Goal: Book appointment/travel/reservation

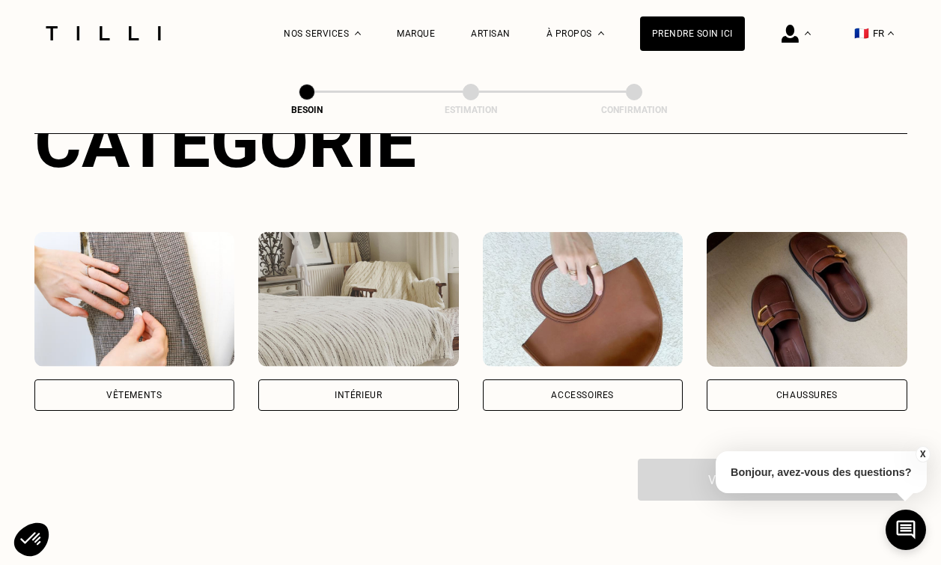
scroll to position [246, 0]
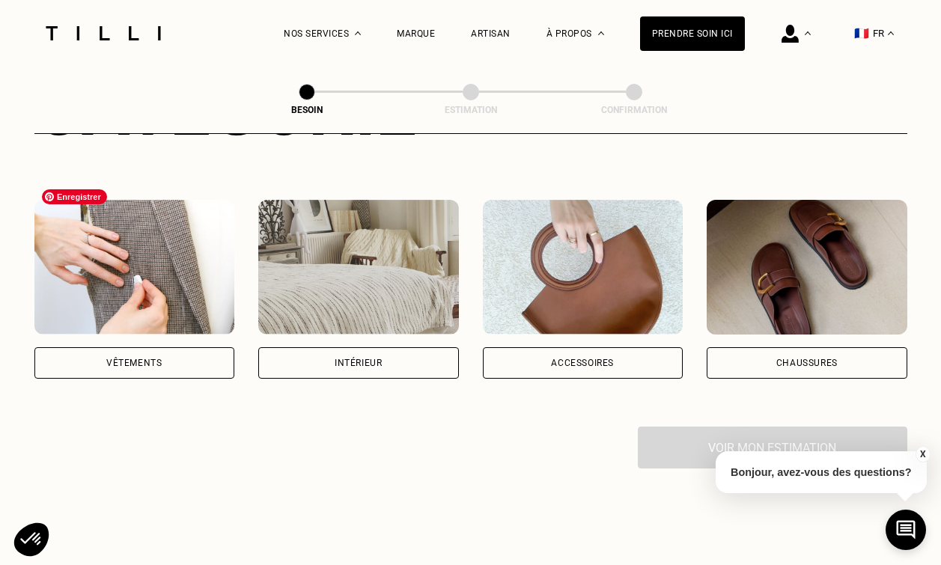
click at [142, 269] on img at bounding box center [134, 267] width 201 height 135
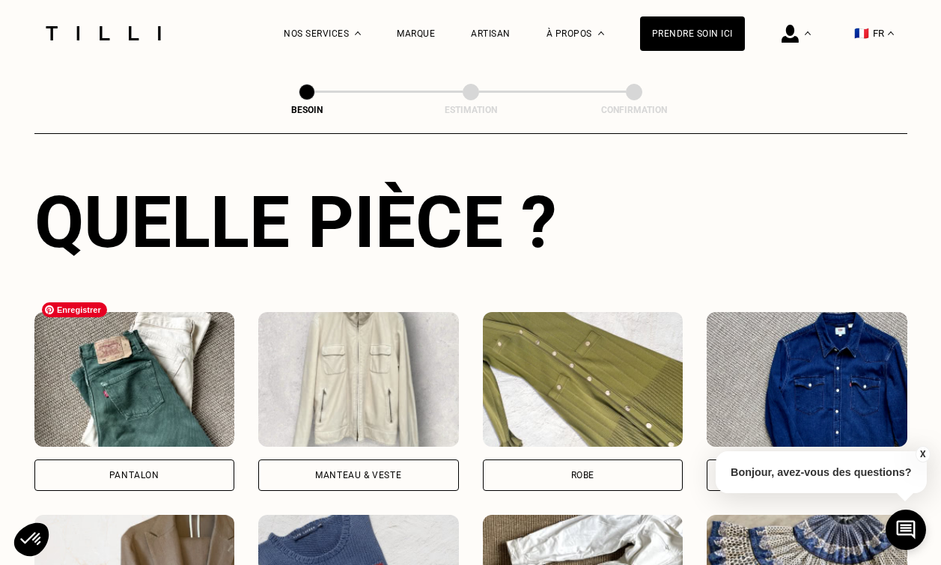
click at [146, 335] on img at bounding box center [134, 379] width 201 height 135
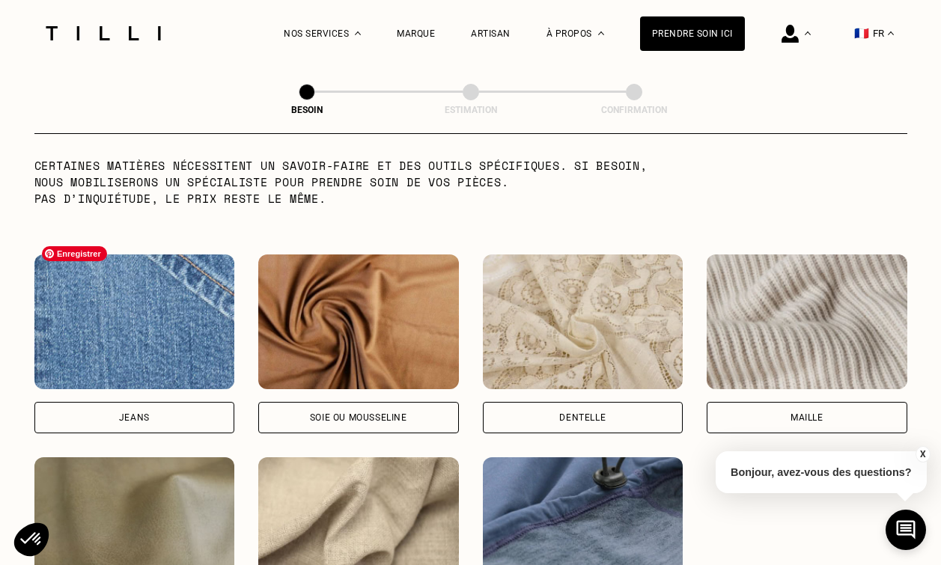
click at [174, 302] on img at bounding box center [134, 321] width 201 height 135
select select "FR"
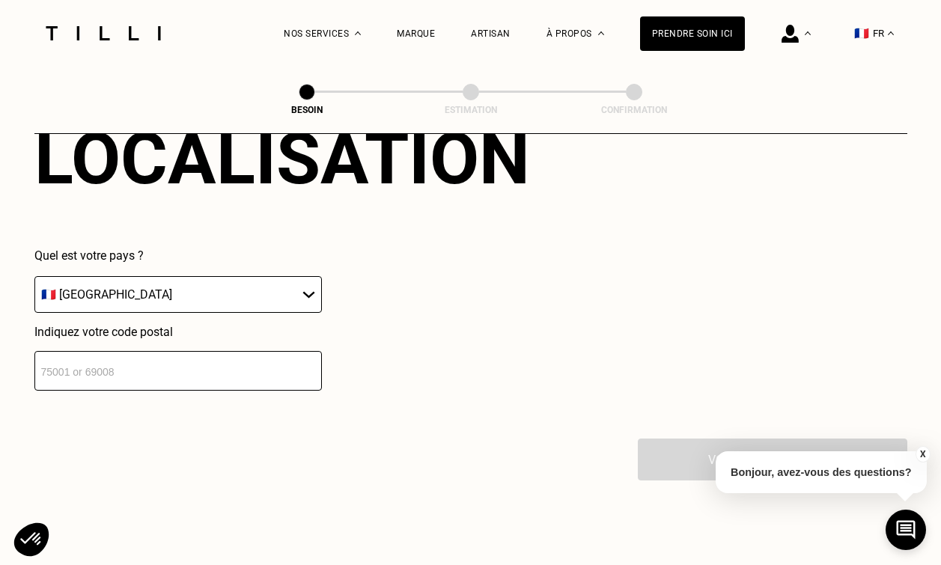
scroll to position [2129, 0]
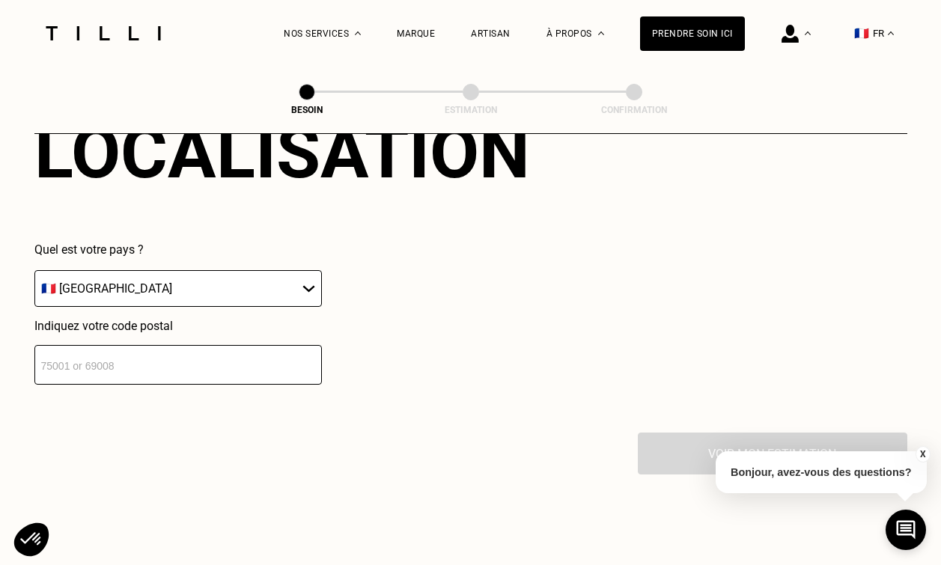
click at [157, 347] on input "number" at bounding box center [177, 365] width 287 height 40
type input "75018"
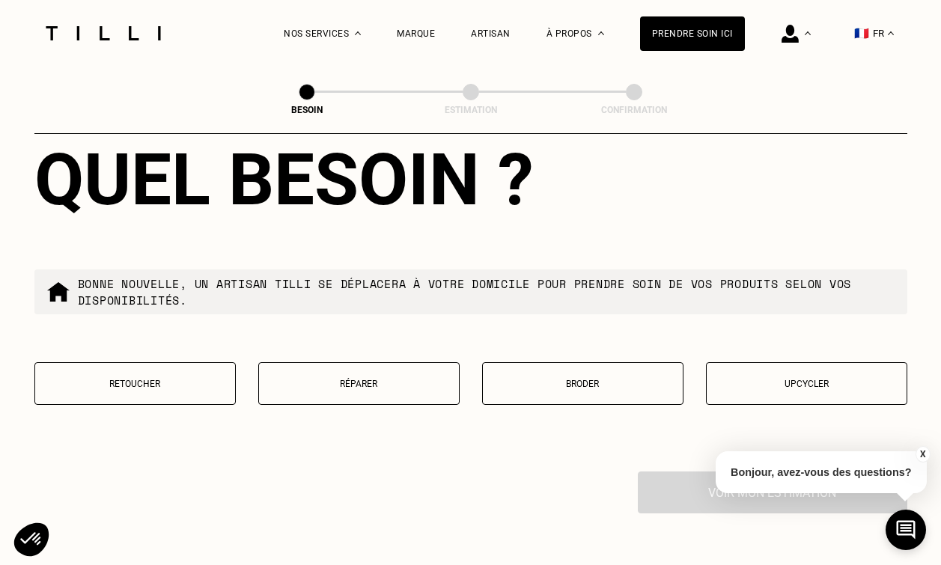
click at [391, 382] on button "Réparer" at bounding box center [358, 383] width 201 height 43
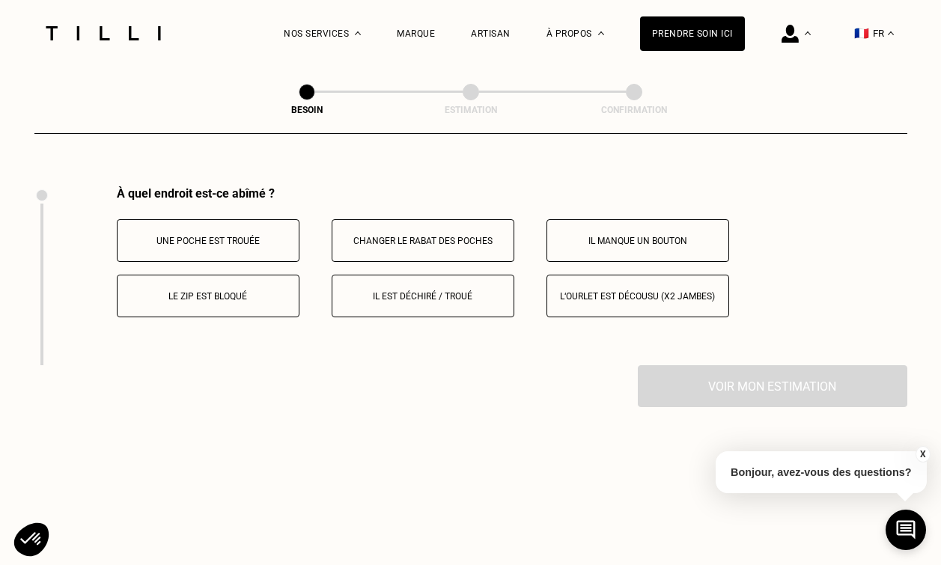
scroll to position [2761, 0]
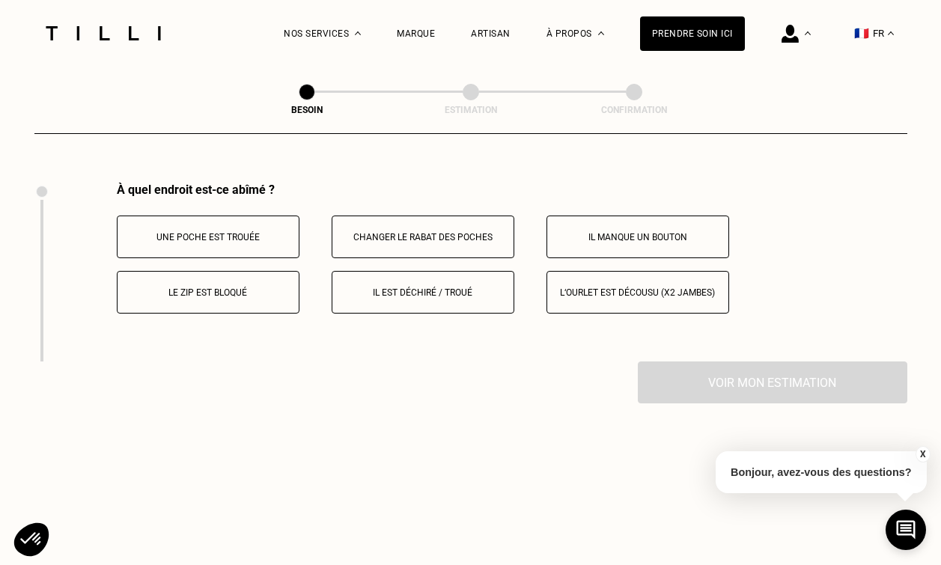
click at [430, 286] on button "Il est déchiré / troué" at bounding box center [423, 292] width 183 height 43
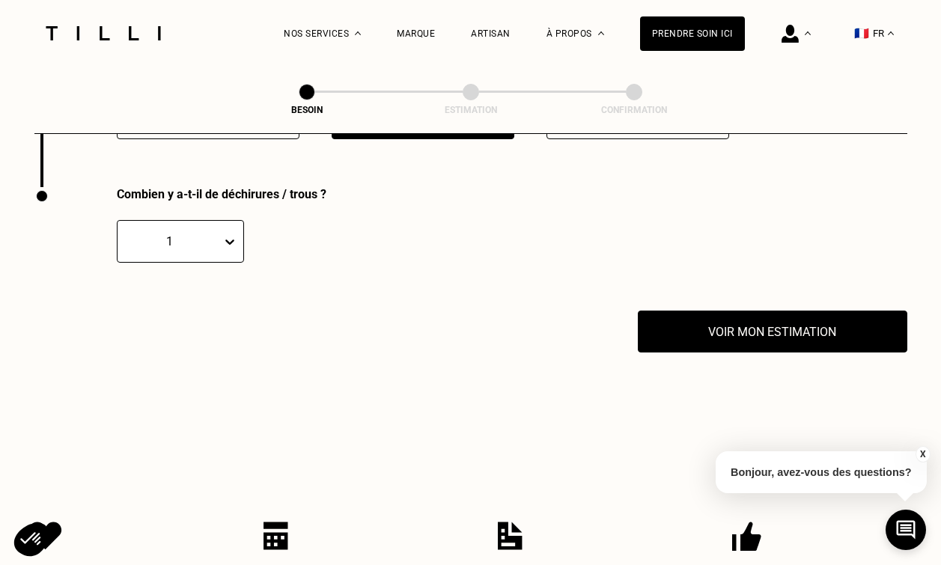
scroll to position [2939, 0]
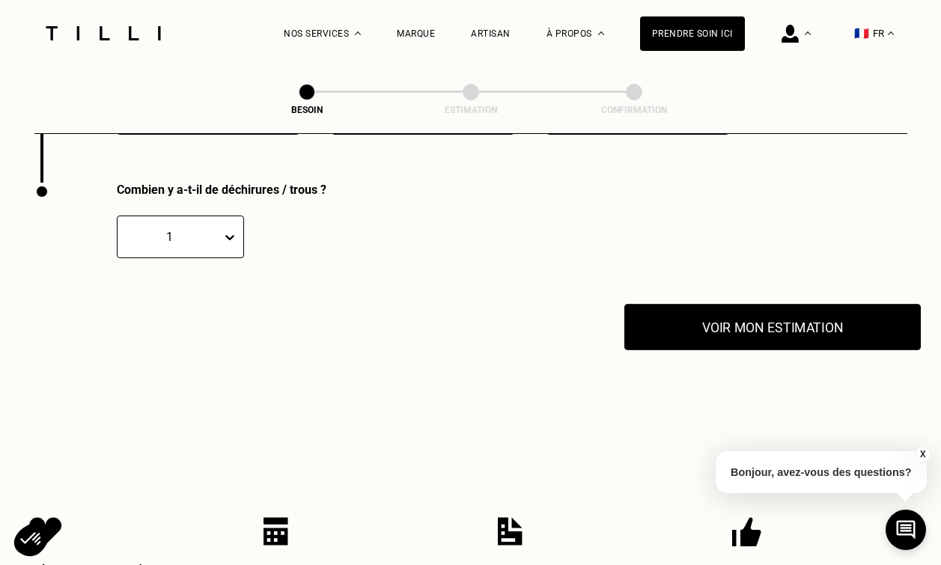
click at [722, 311] on button "Voir mon estimation" at bounding box center [772, 327] width 296 height 46
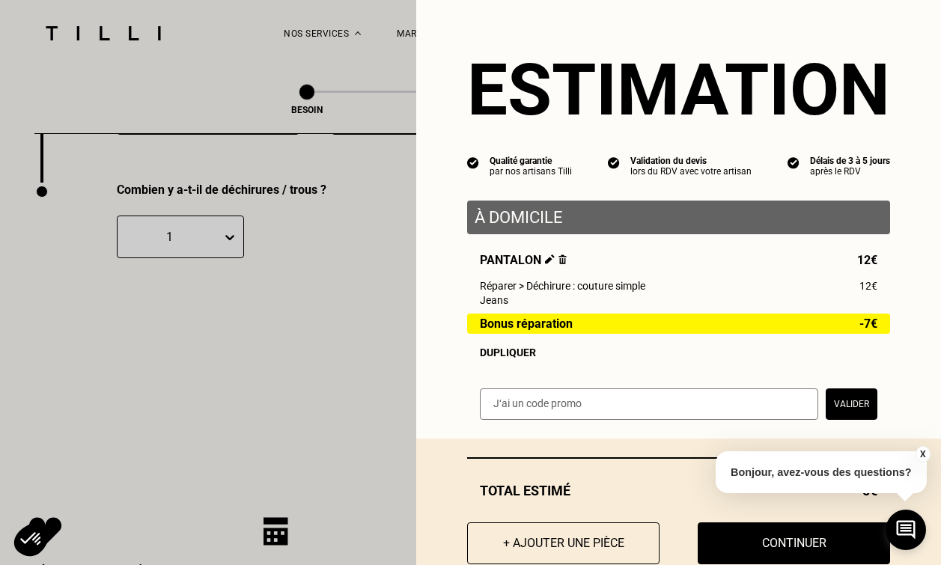
scroll to position [37, 0]
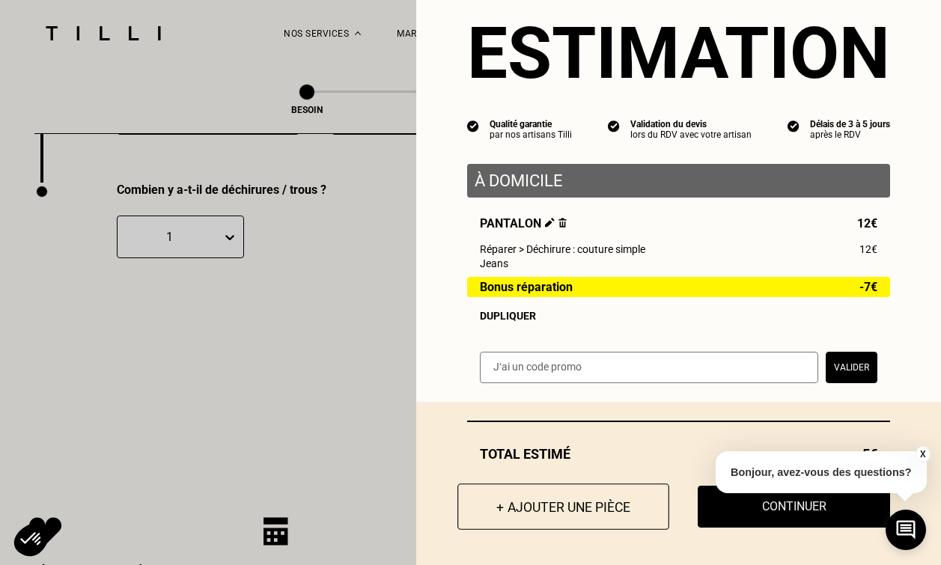
click at [558, 505] on button "+ Ajouter une pièce" at bounding box center [563, 507] width 212 height 46
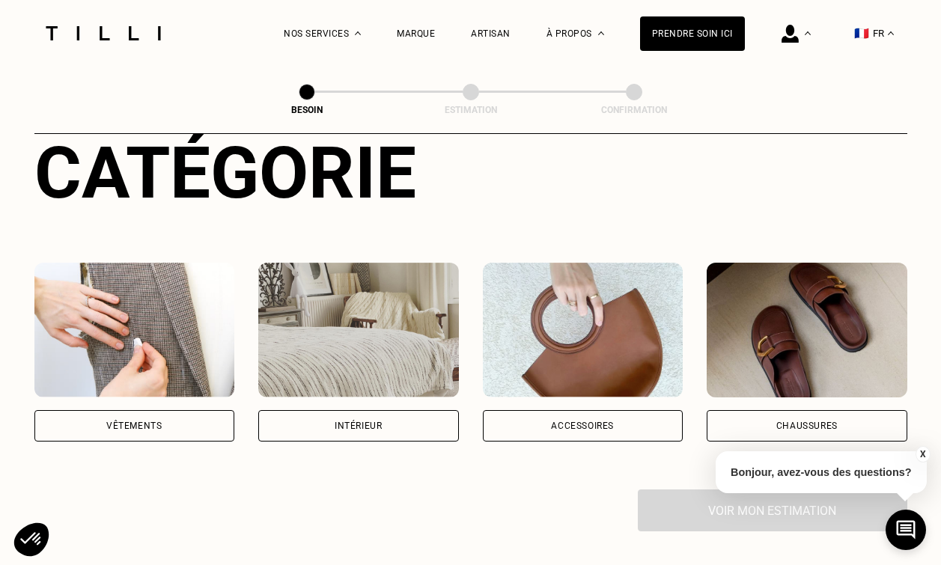
scroll to position [186, 0]
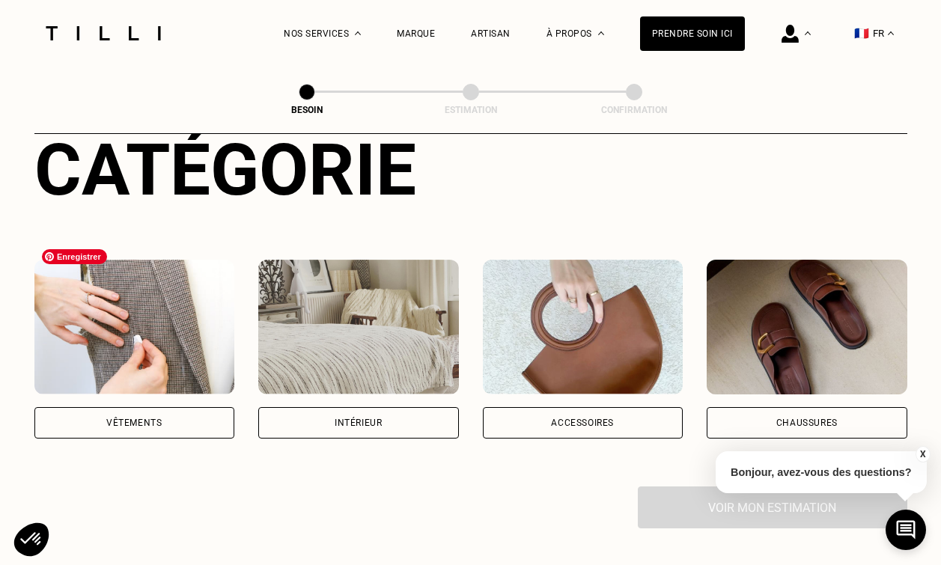
click at [135, 335] on img at bounding box center [134, 327] width 201 height 135
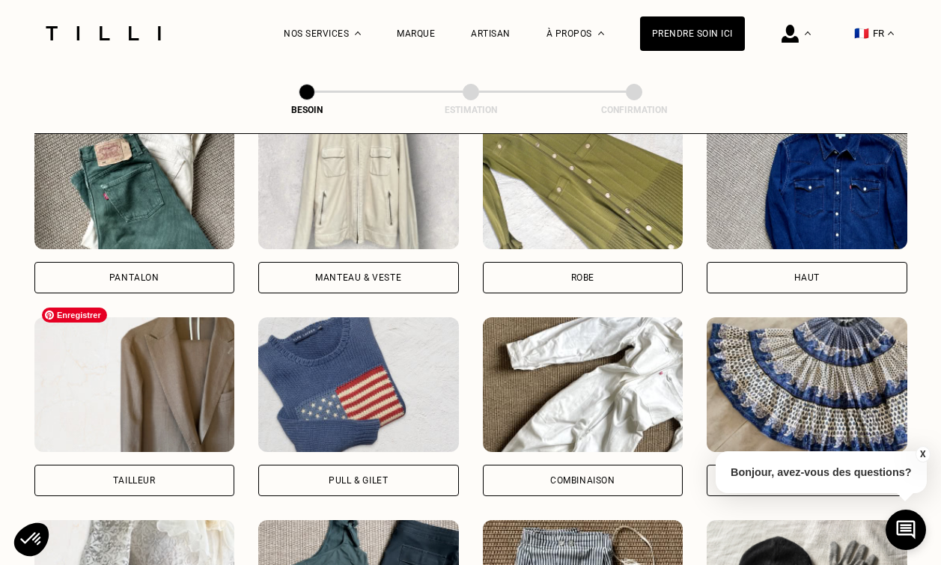
scroll to position [710, 0]
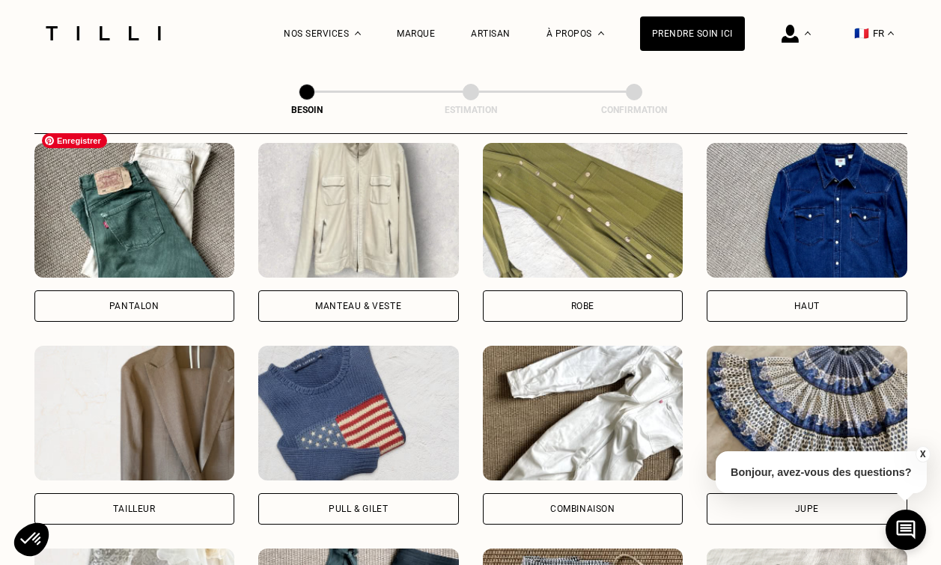
click at [145, 194] on img at bounding box center [134, 210] width 201 height 135
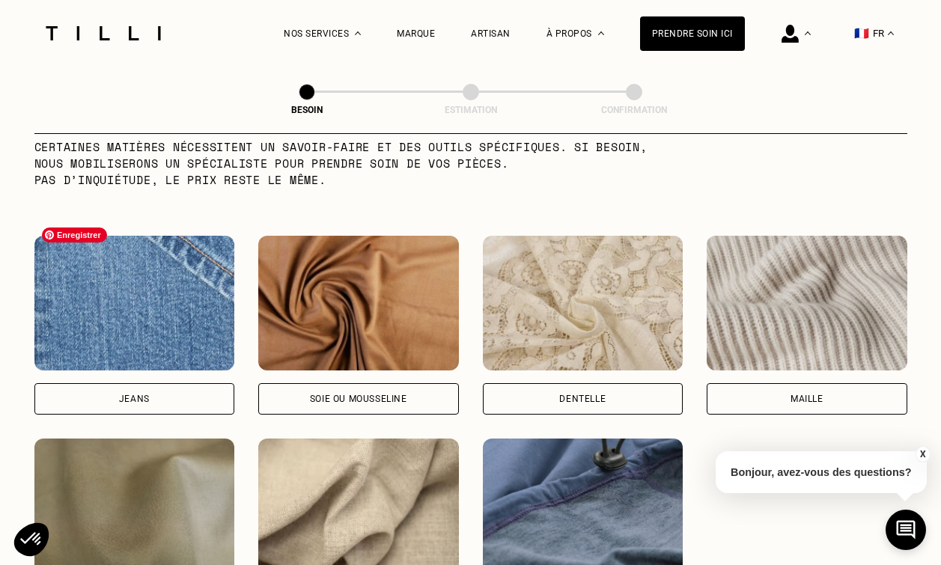
click at [136, 288] on img at bounding box center [134, 303] width 201 height 135
select select "FR"
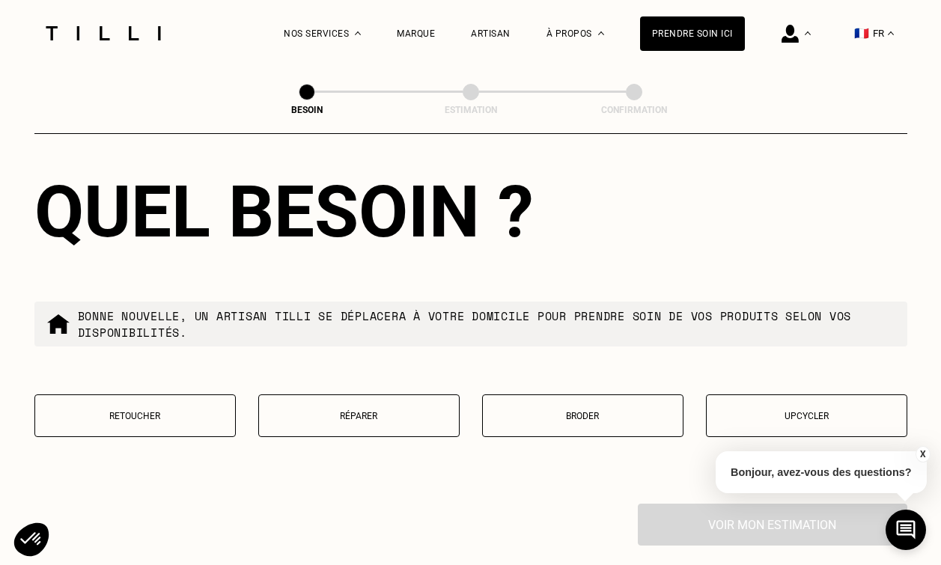
scroll to position [2469, 0]
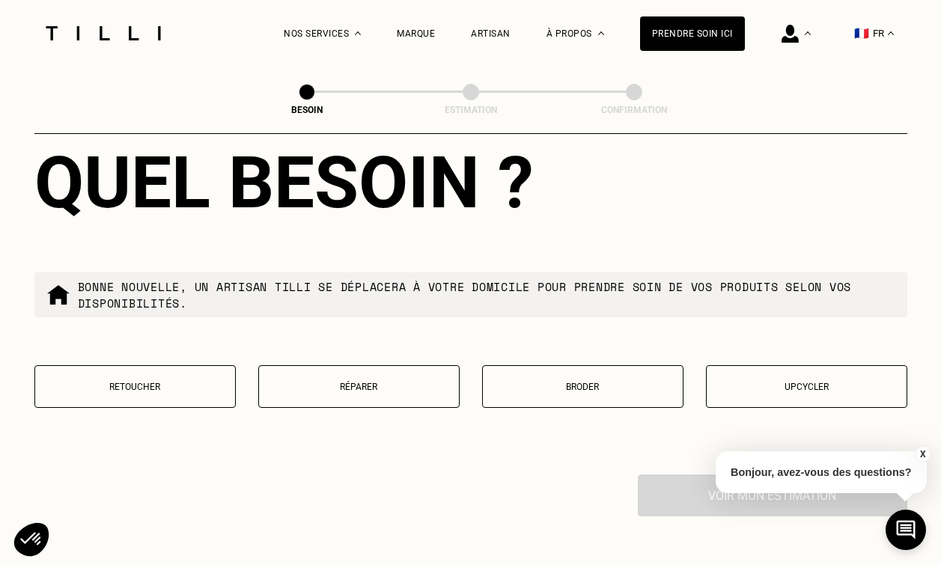
click at [385, 383] on button "Réparer" at bounding box center [358, 386] width 201 height 43
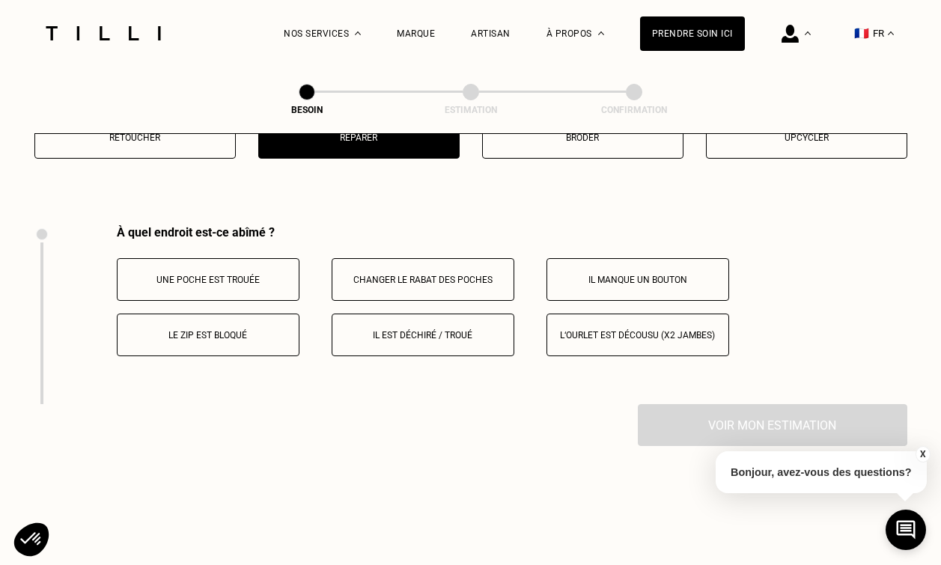
scroll to position [2761, 0]
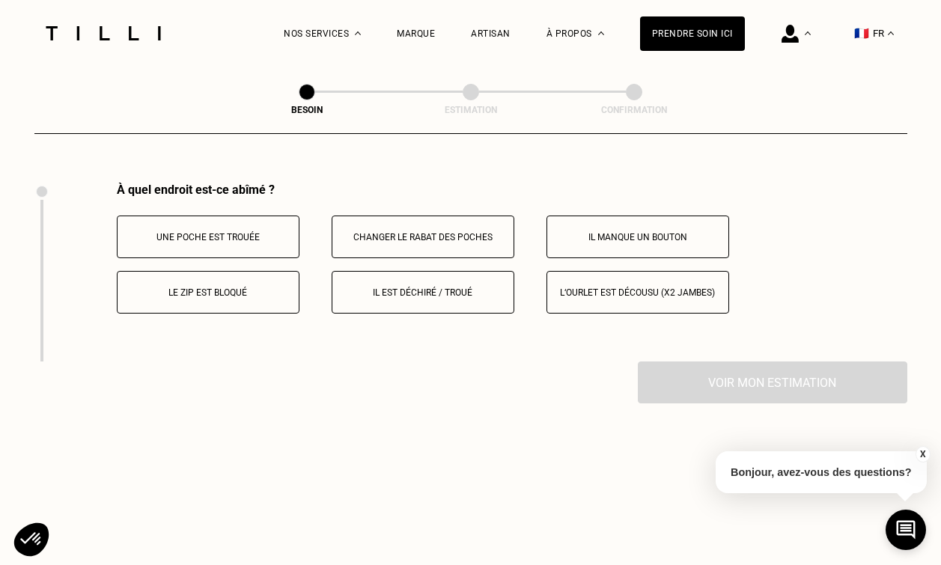
click at [403, 271] on button "Il est déchiré / troué" at bounding box center [423, 292] width 183 height 43
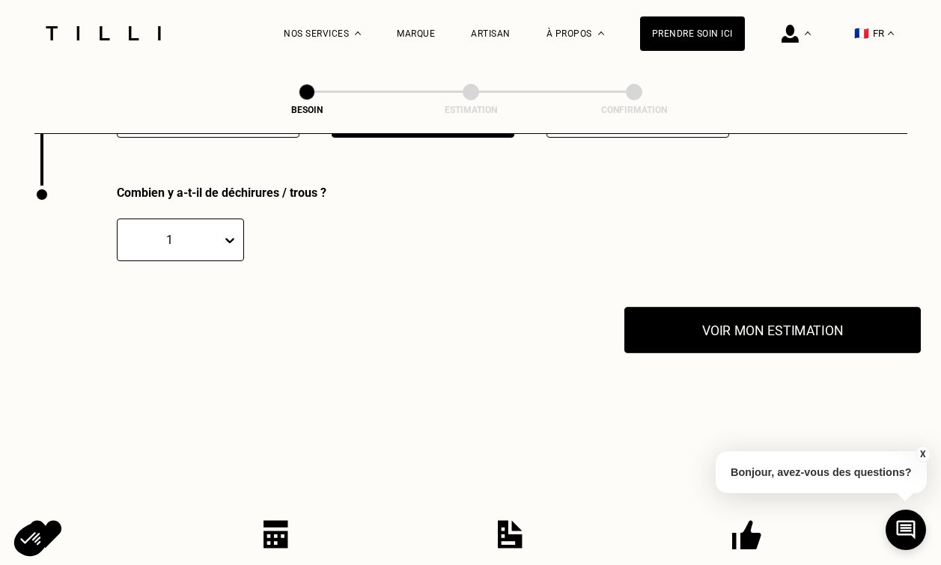
scroll to position [2939, 0]
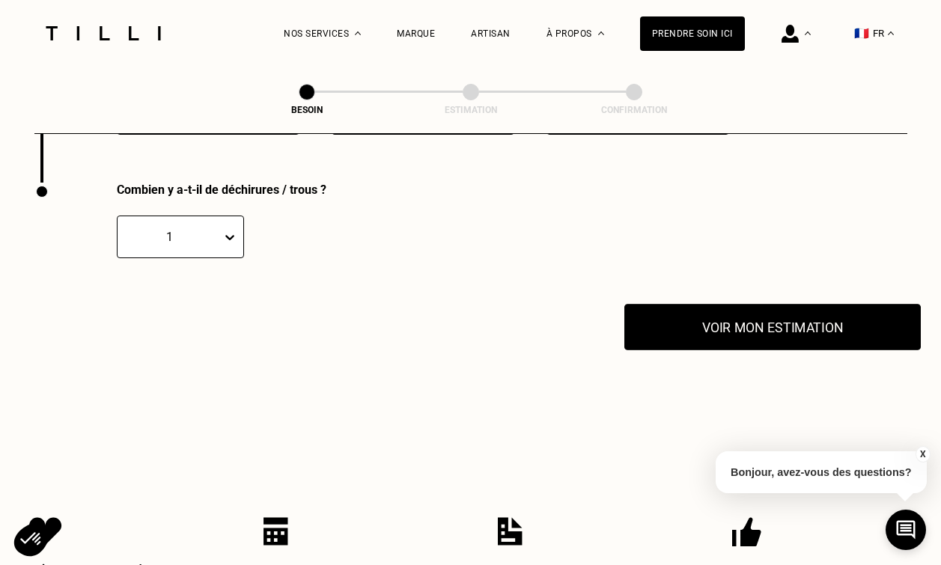
click at [740, 320] on button "Voir mon estimation" at bounding box center [772, 327] width 296 height 46
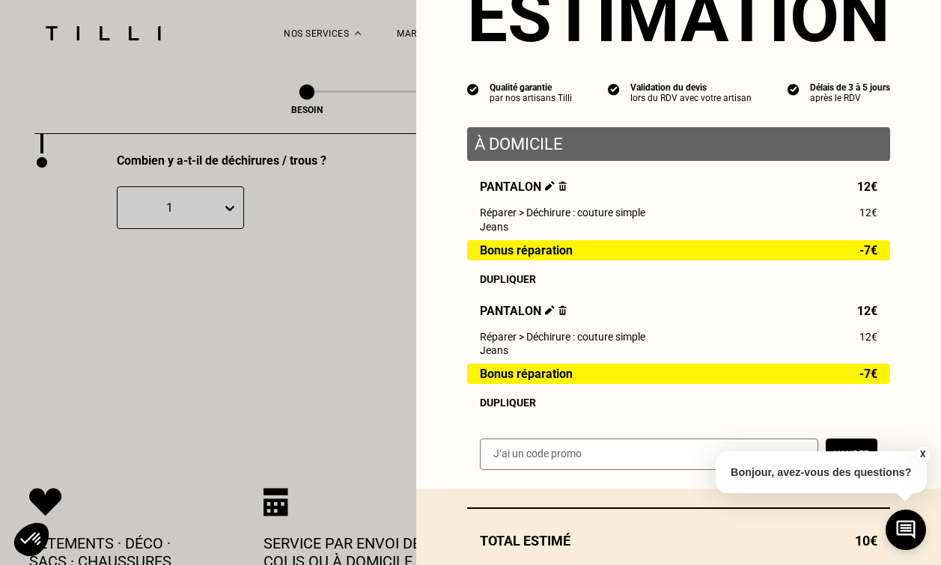
scroll to position [162, 0]
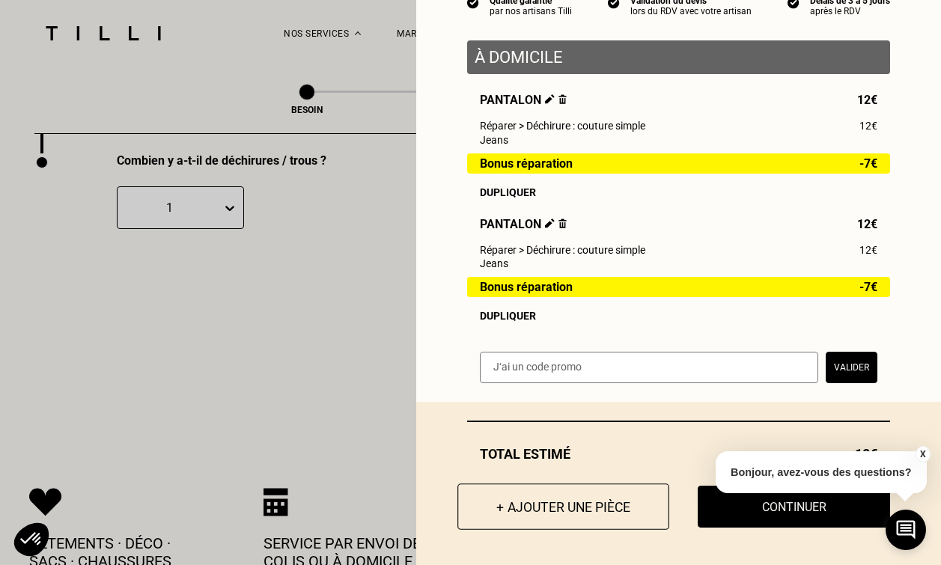
click at [581, 510] on button "+ Ajouter une pièce" at bounding box center [563, 507] width 212 height 46
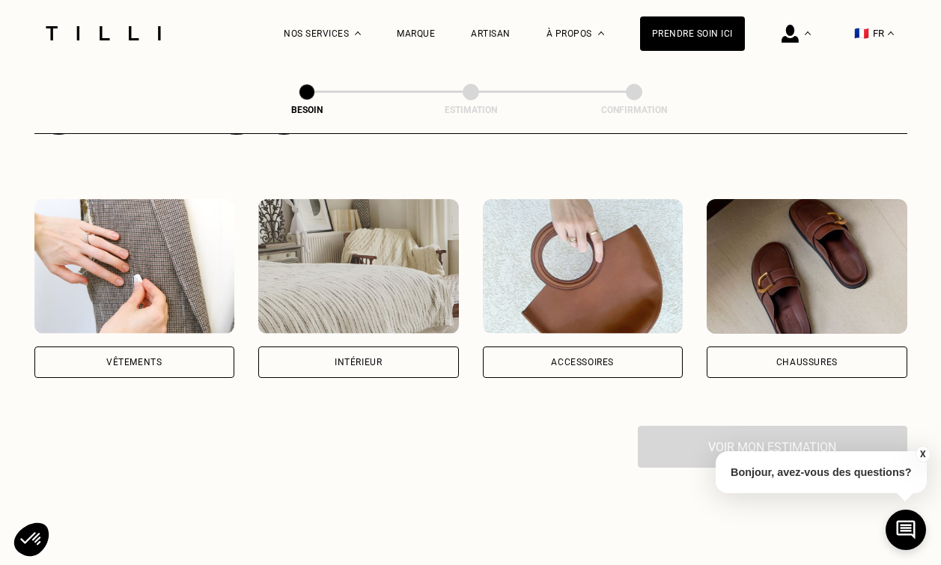
scroll to position [266, 0]
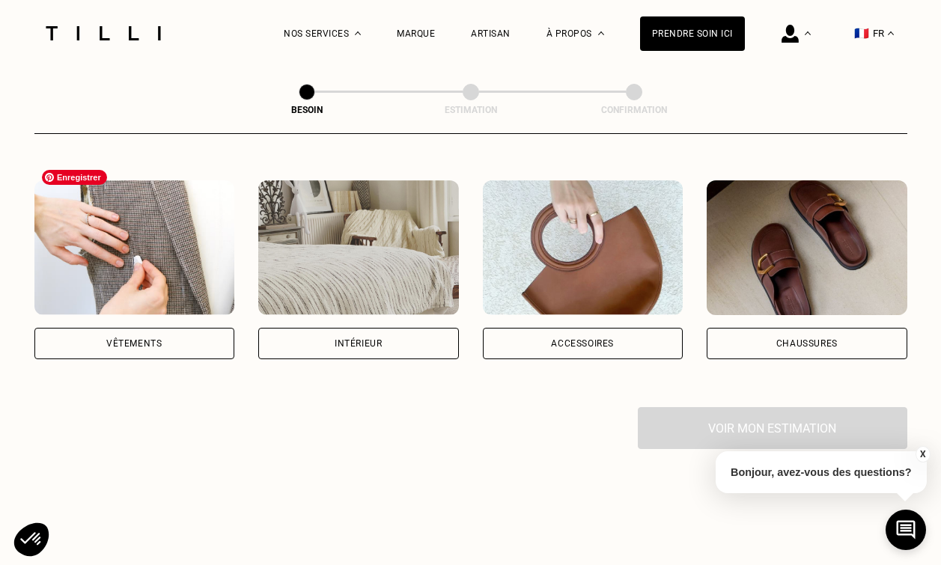
click at [113, 252] on img at bounding box center [134, 247] width 201 height 135
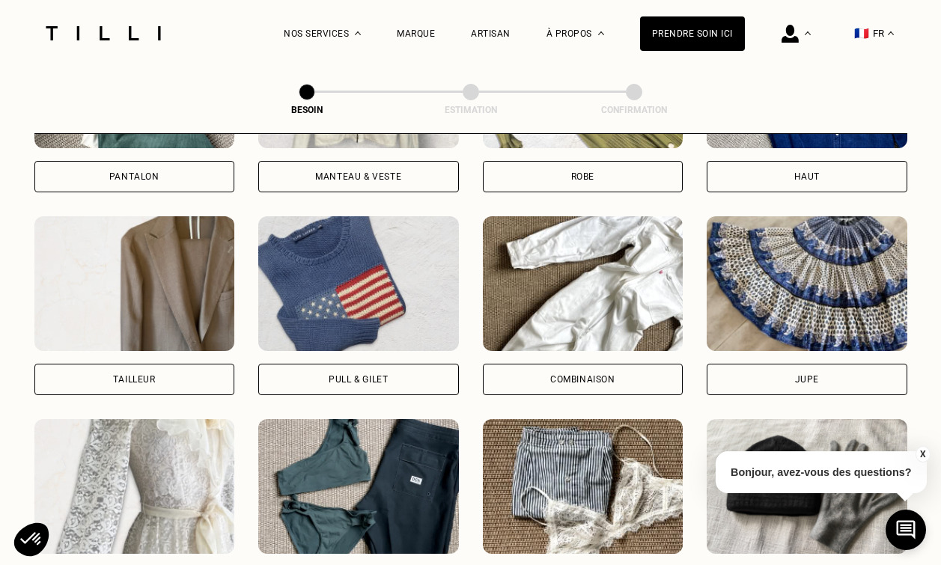
scroll to position [840, 0]
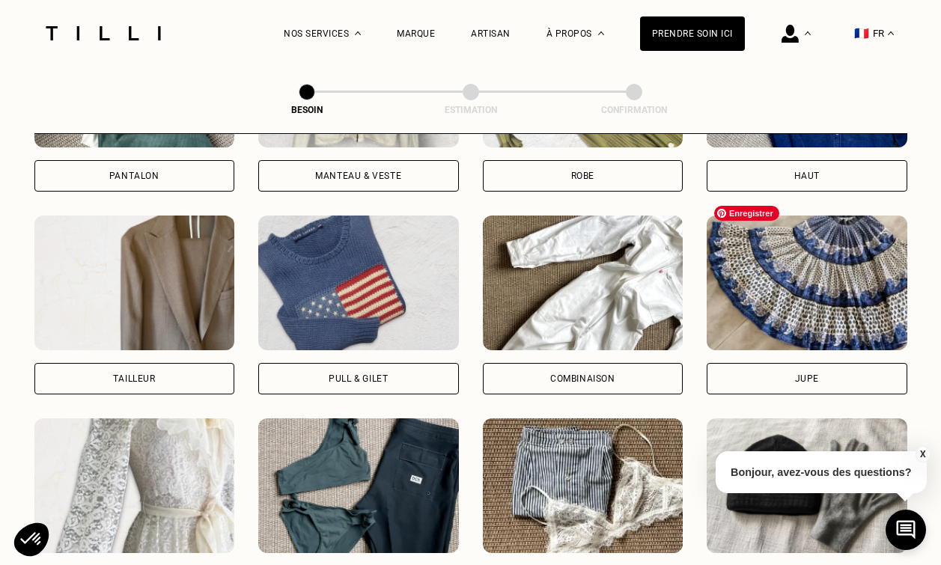
click at [844, 296] on img at bounding box center [807, 283] width 201 height 135
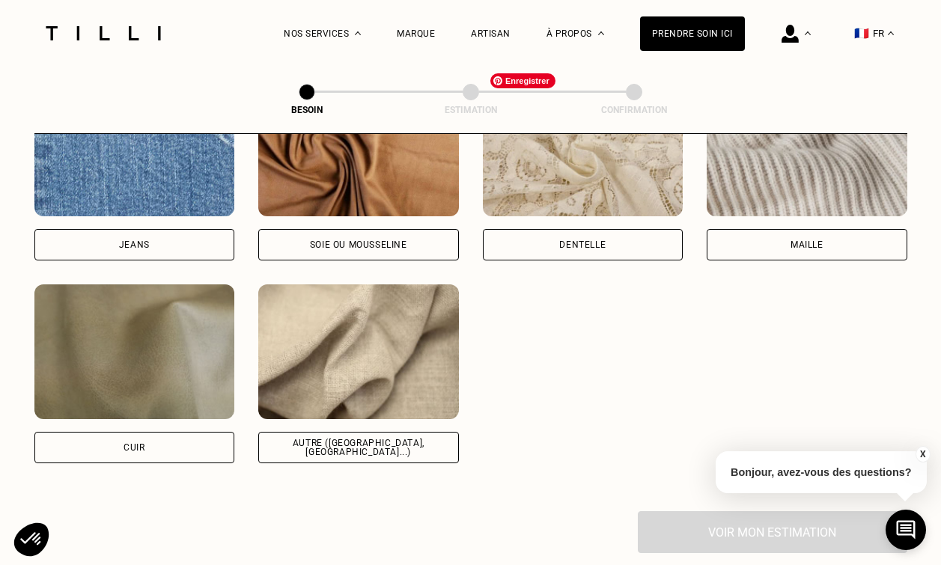
scroll to position [1682, 0]
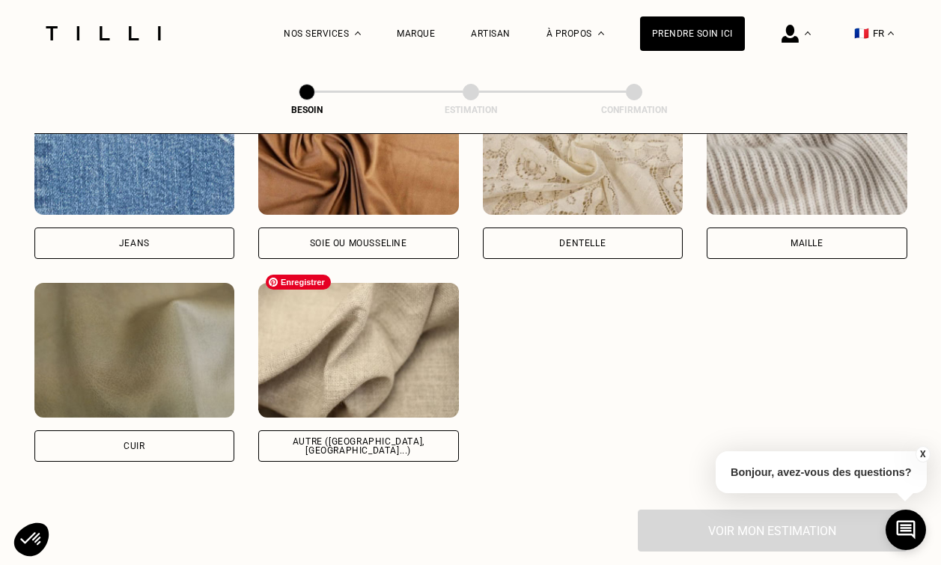
click at [446, 364] on img at bounding box center [358, 350] width 201 height 135
select select "FR"
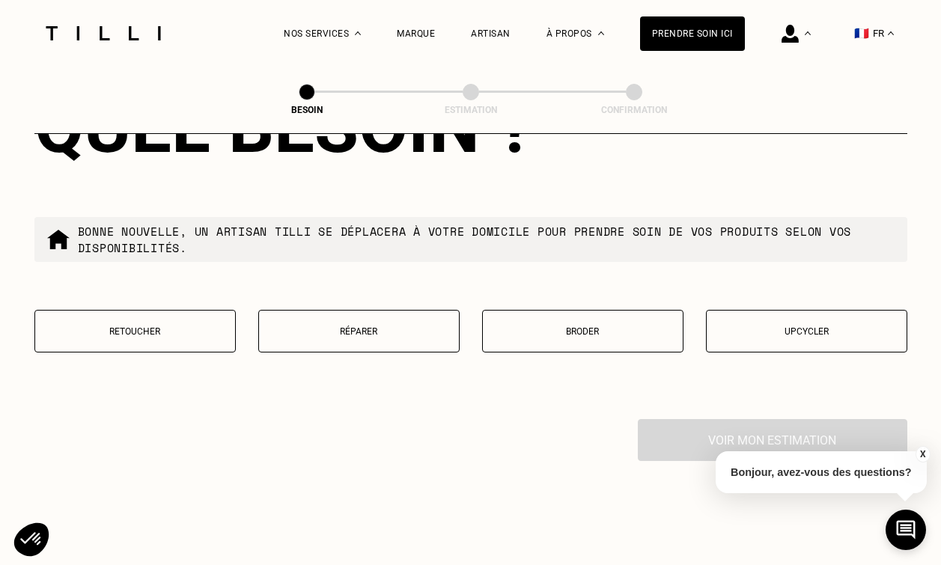
scroll to position [2528, 0]
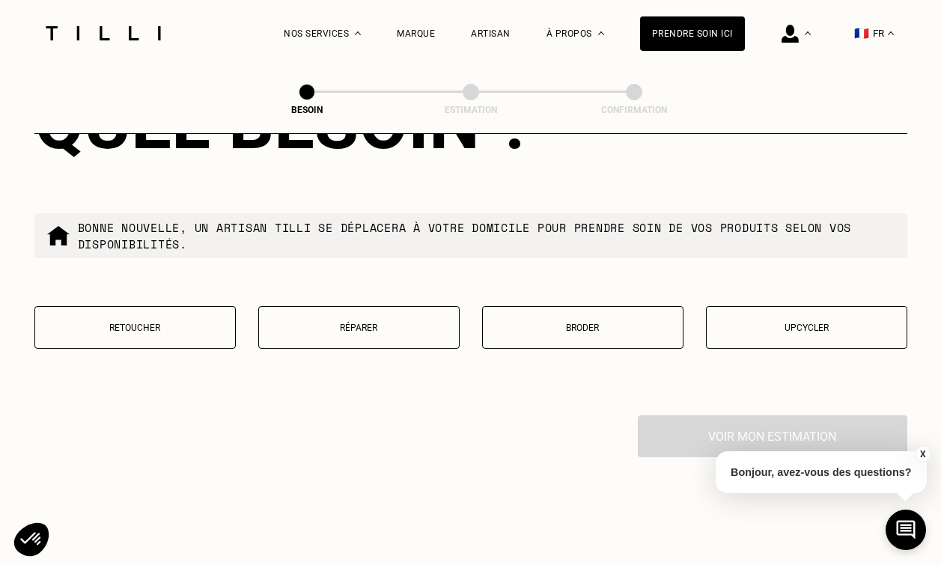
click at [127, 317] on button "Retoucher" at bounding box center [134, 327] width 201 height 43
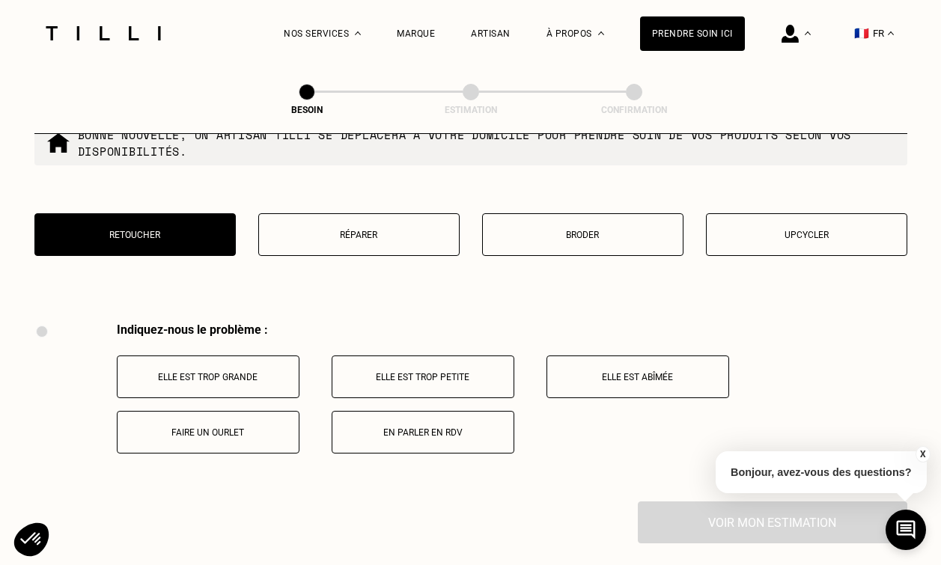
click at [351, 228] on button "Réparer" at bounding box center [358, 234] width 201 height 43
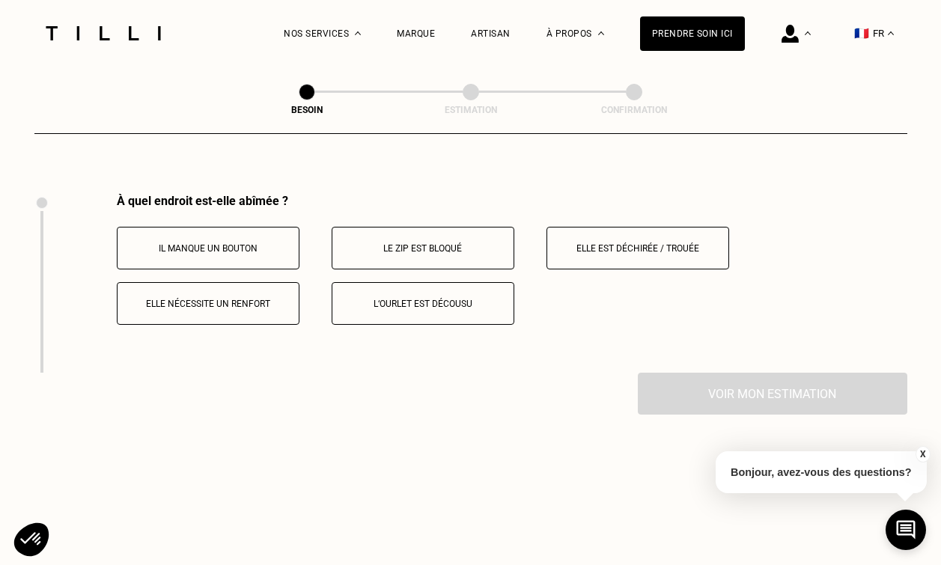
scroll to position [2761, 0]
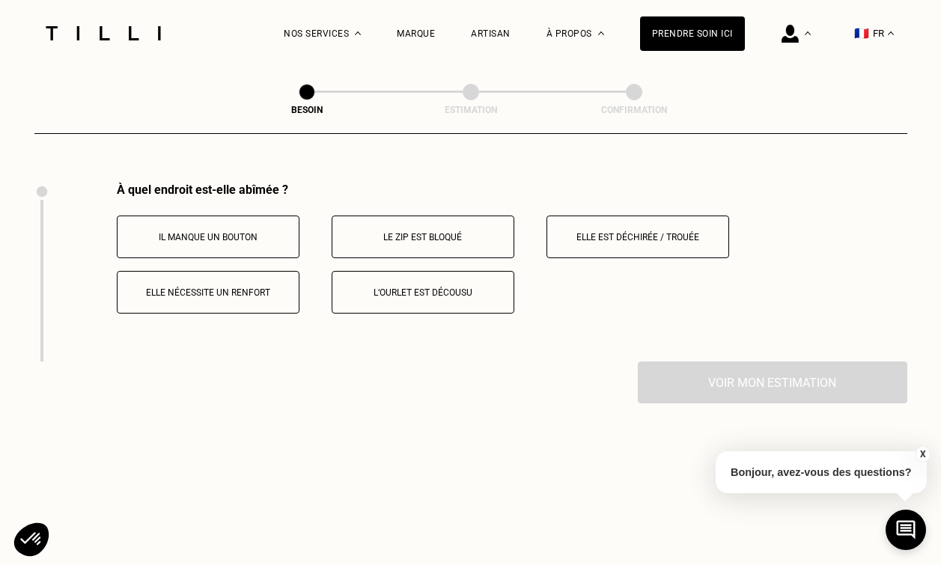
click at [371, 232] on p "Le zip est bloqué" at bounding box center [423, 237] width 166 height 10
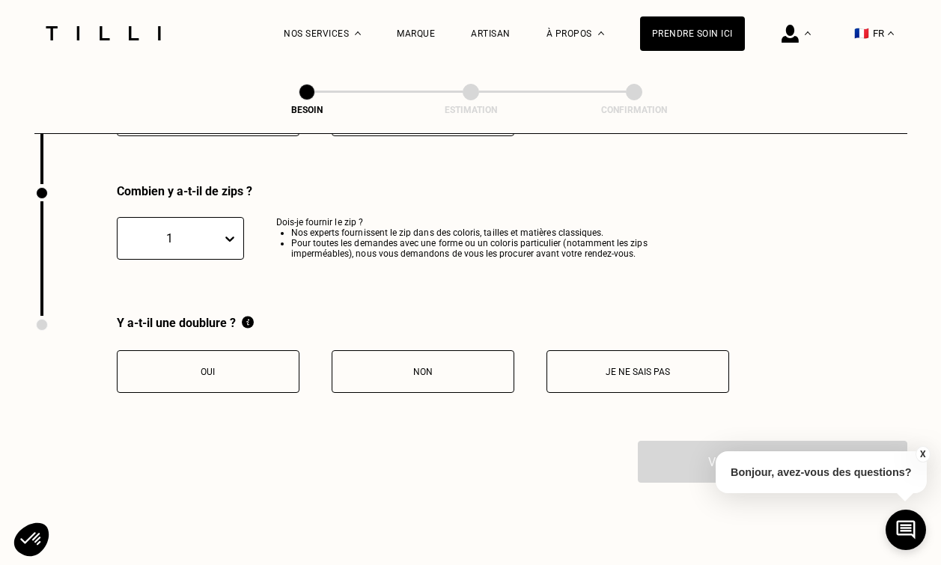
scroll to position [2939, 0]
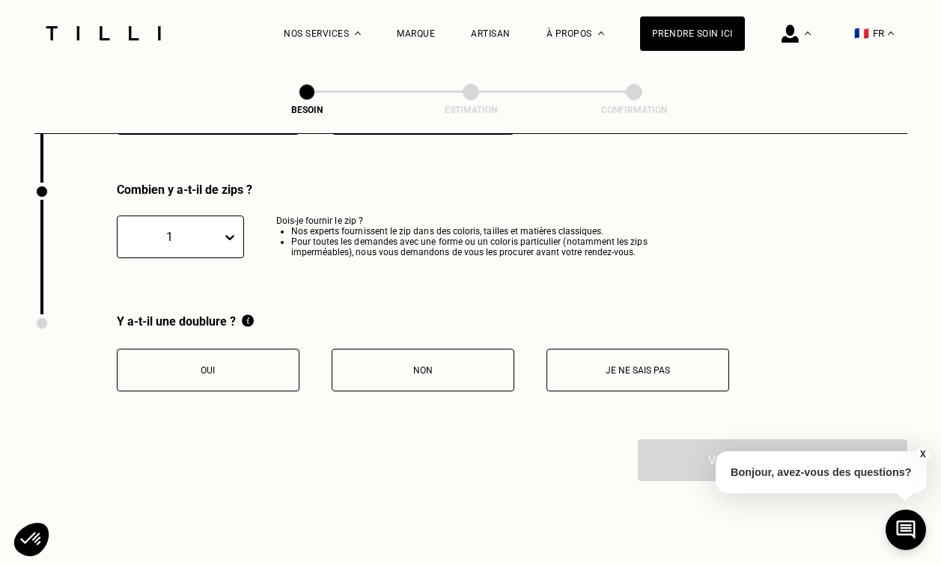
click at [476, 365] on button "Non" at bounding box center [423, 370] width 183 height 43
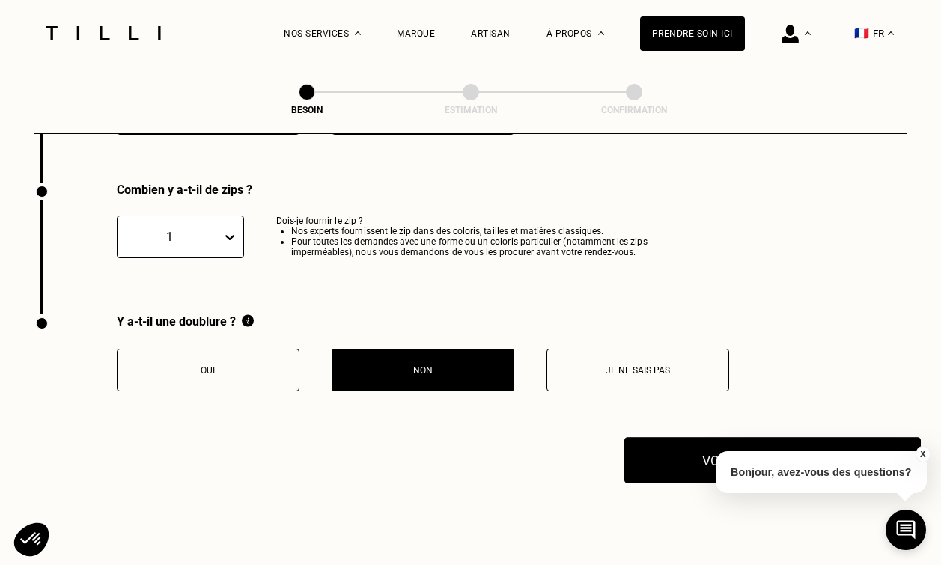
click at [671, 438] on button "Voir mon estimation" at bounding box center [772, 460] width 296 height 46
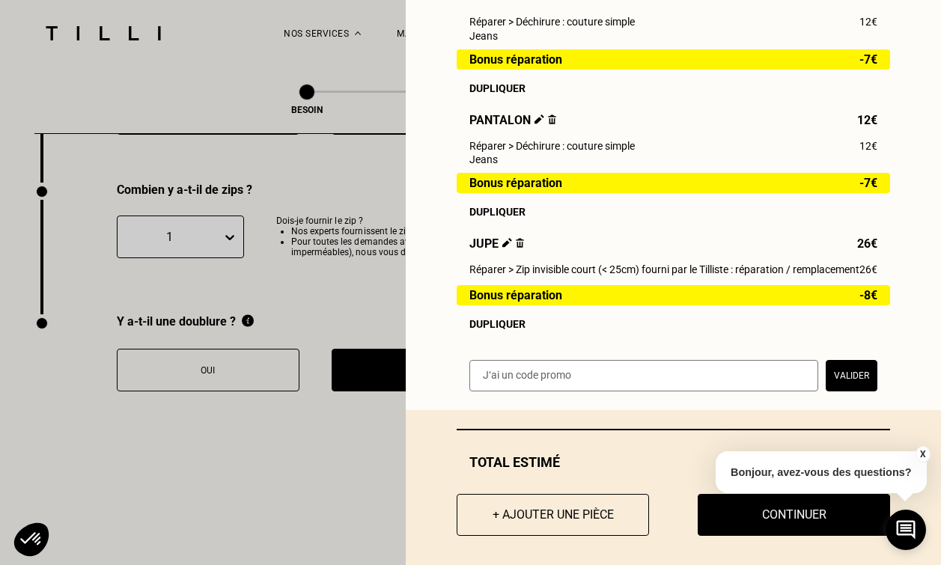
scroll to position [275, 0]
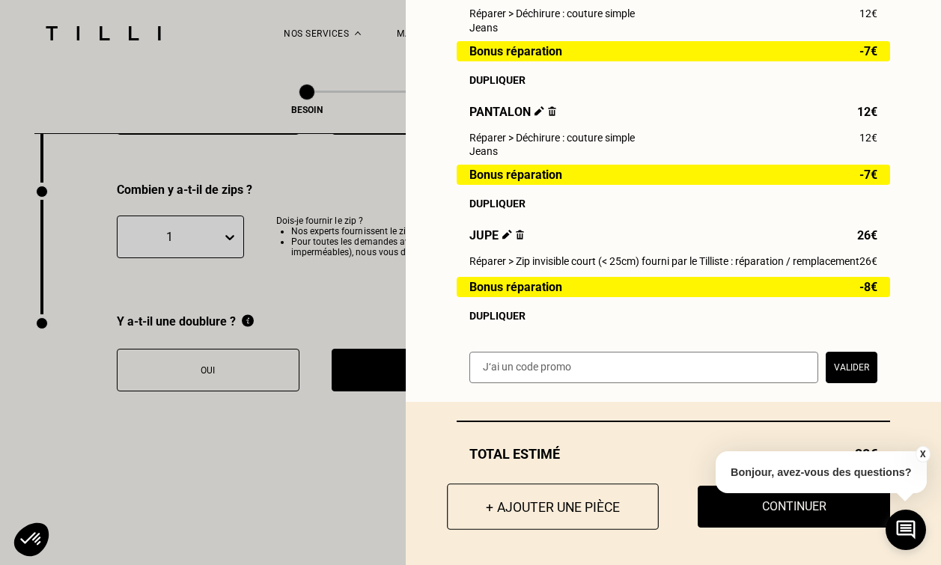
click at [545, 503] on button "+ Ajouter une pièce" at bounding box center [553, 507] width 212 height 46
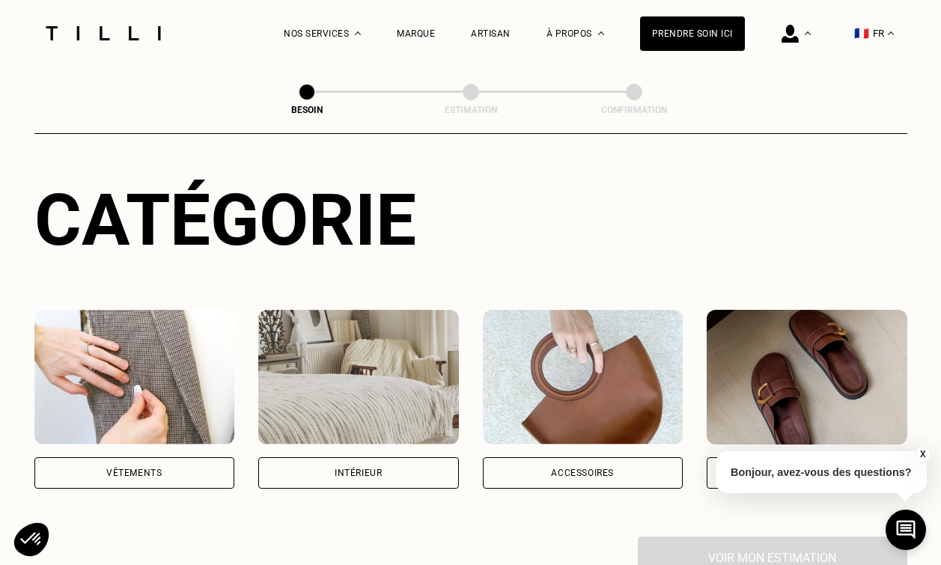
scroll to position [148, 0]
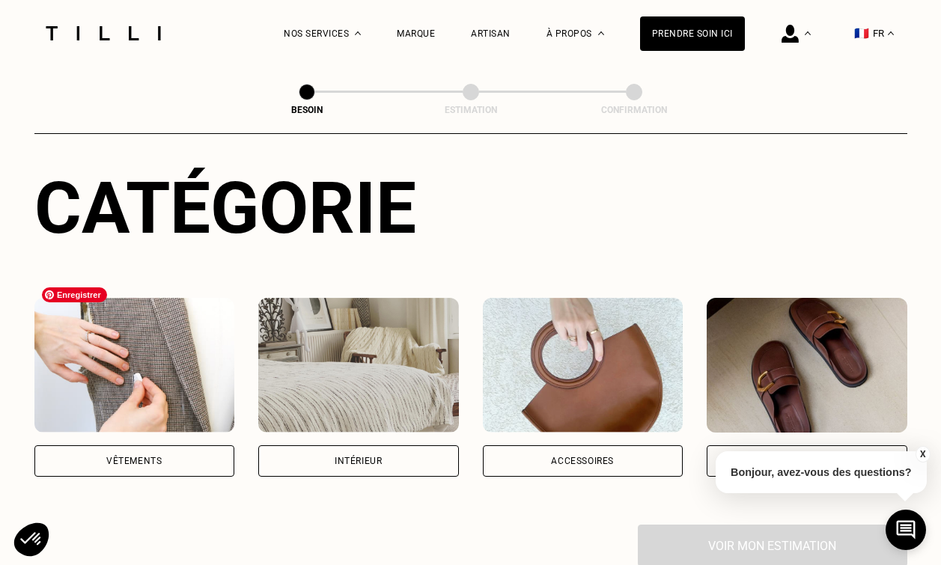
click at [153, 362] on img at bounding box center [134, 365] width 201 height 135
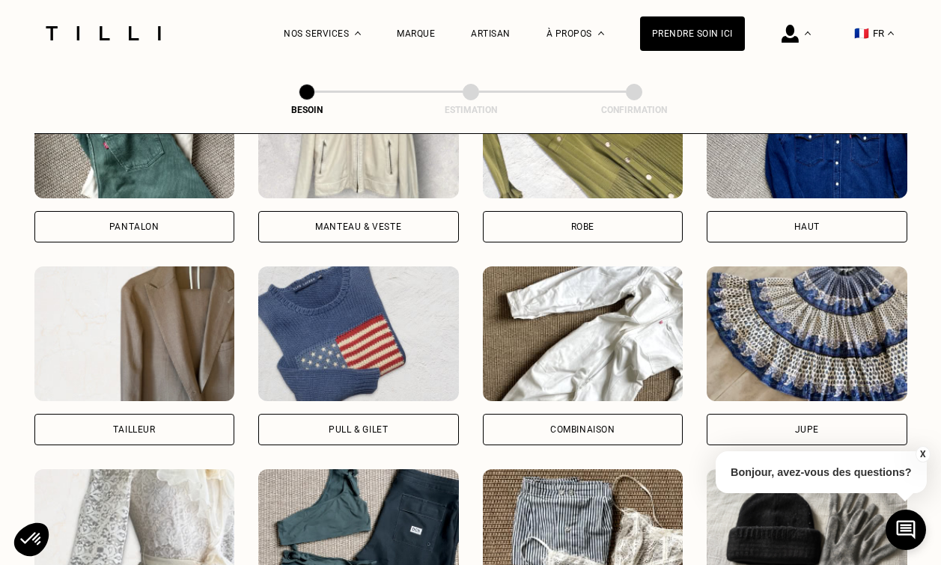
scroll to position [790, 0]
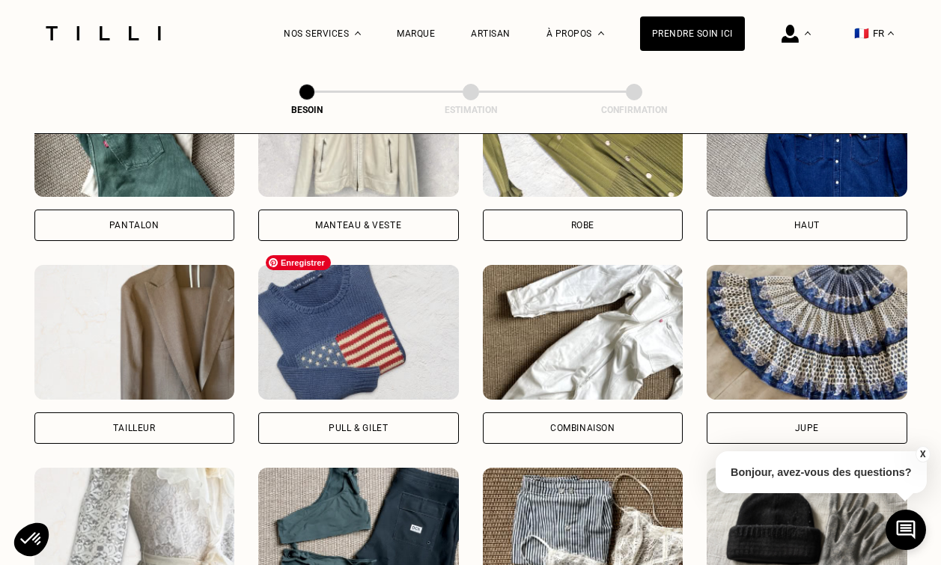
click at [435, 314] on img at bounding box center [358, 332] width 201 height 135
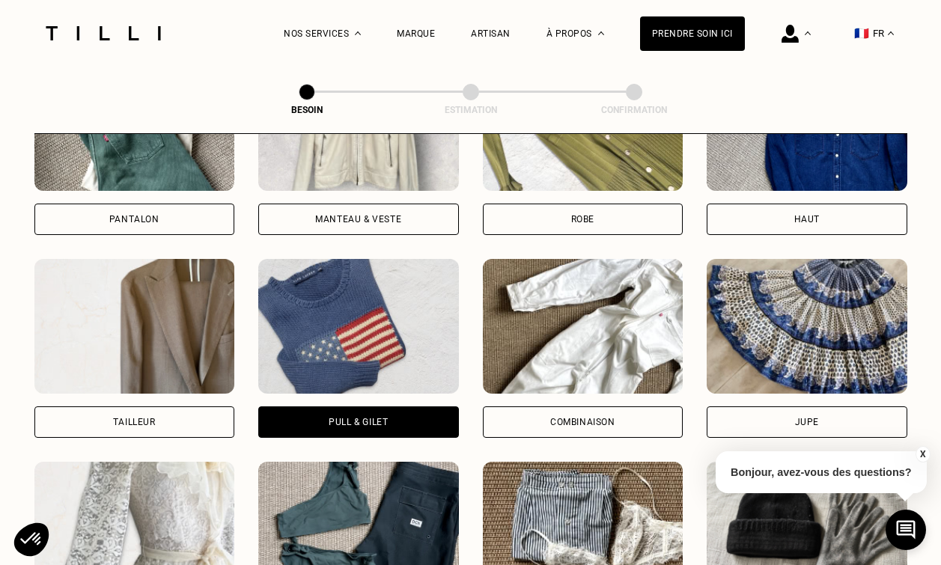
scroll to position [707, 0]
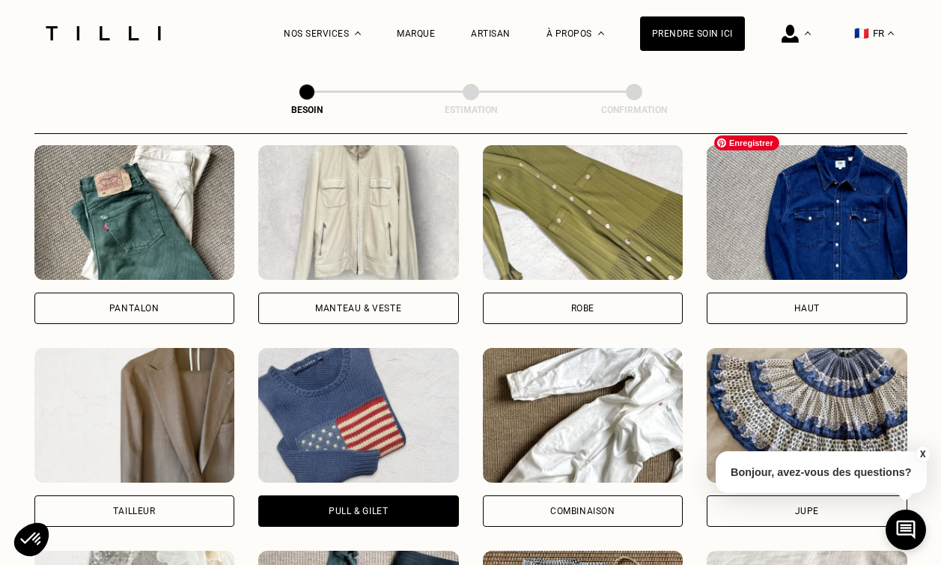
click at [793, 216] on img at bounding box center [807, 212] width 201 height 135
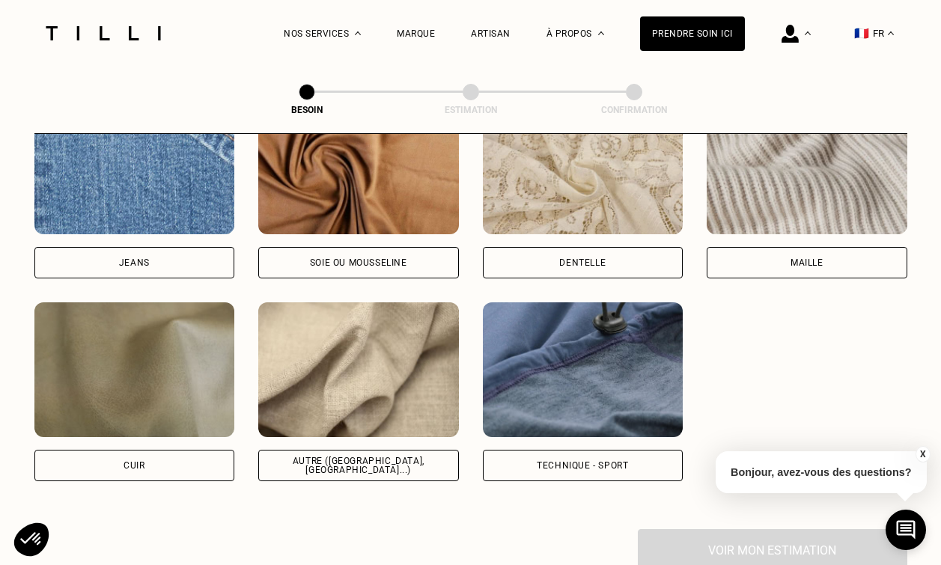
scroll to position [1668, 0]
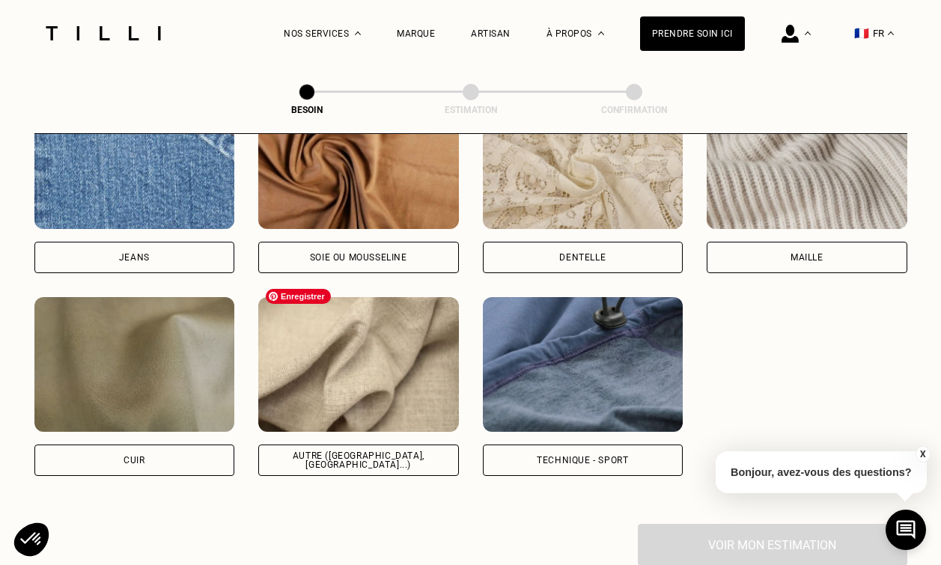
click at [404, 374] on img at bounding box center [358, 364] width 201 height 135
select select "FR"
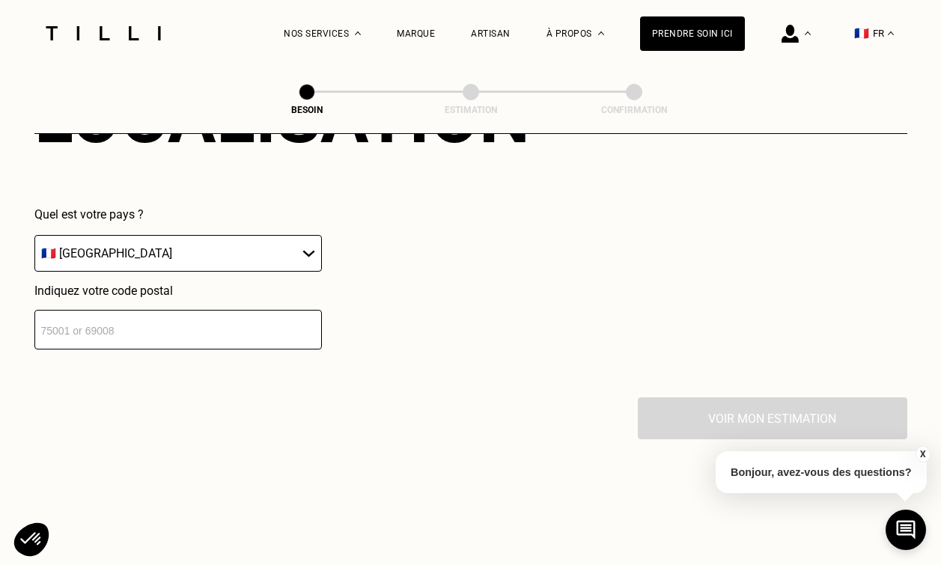
scroll to position [2171, 0]
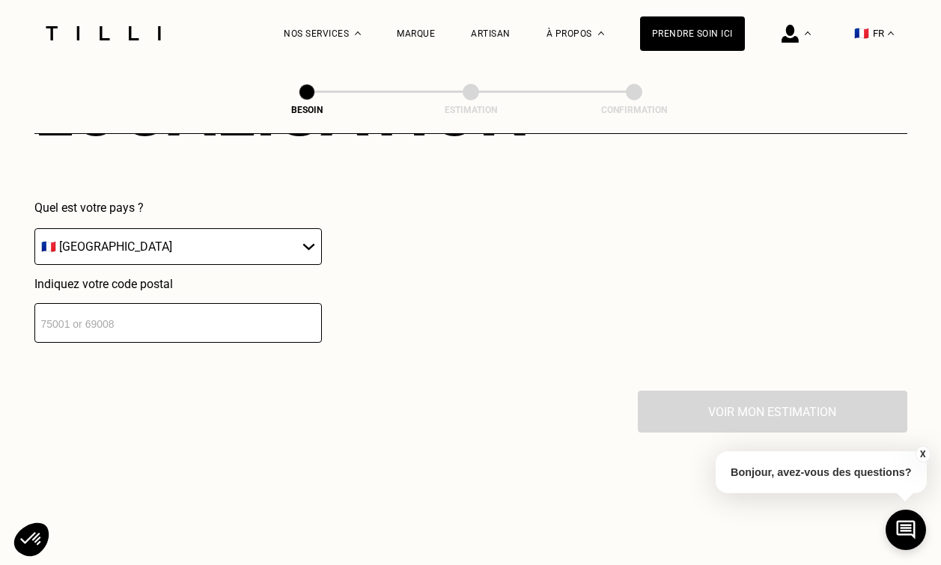
click at [219, 312] on input "number" at bounding box center [177, 323] width 287 height 40
type input "75018"
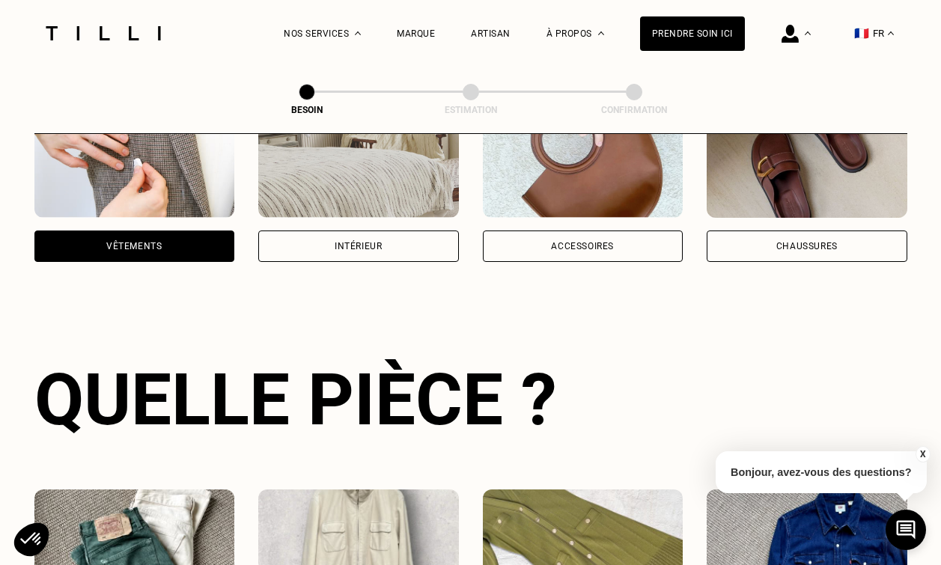
scroll to position [0, 0]
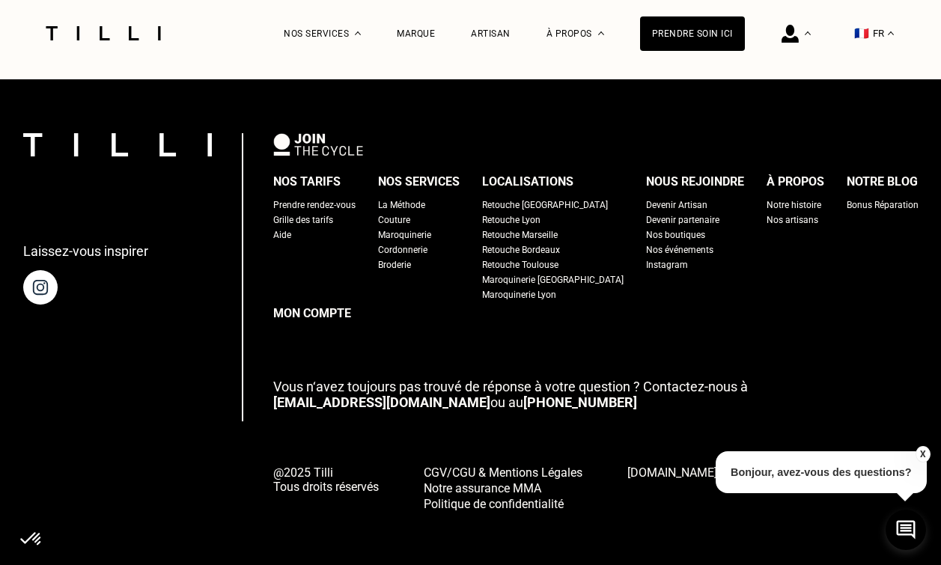
scroll to position [948, 0]
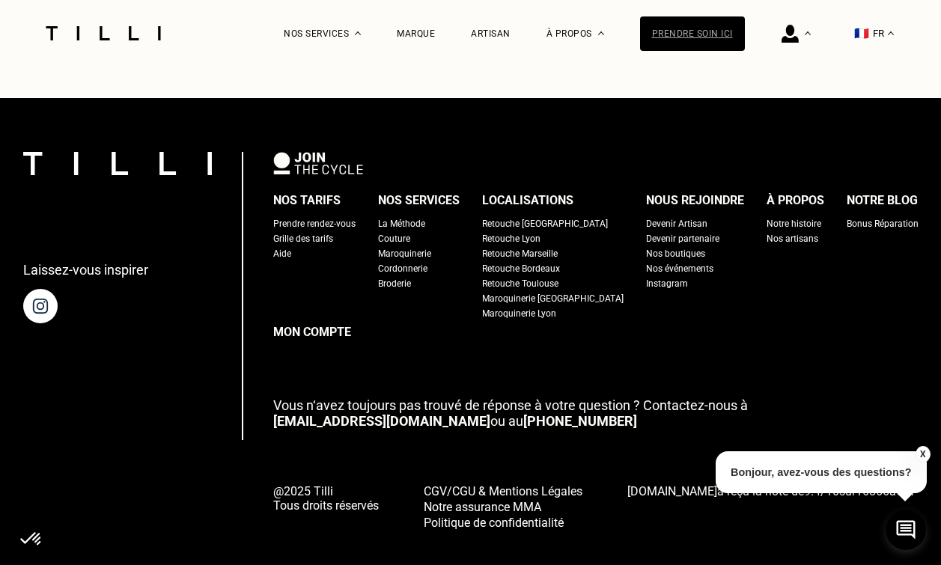
click at [681, 39] on div "Prendre soin ici" at bounding box center [692, 33] width 105 height 34
select select "FR"
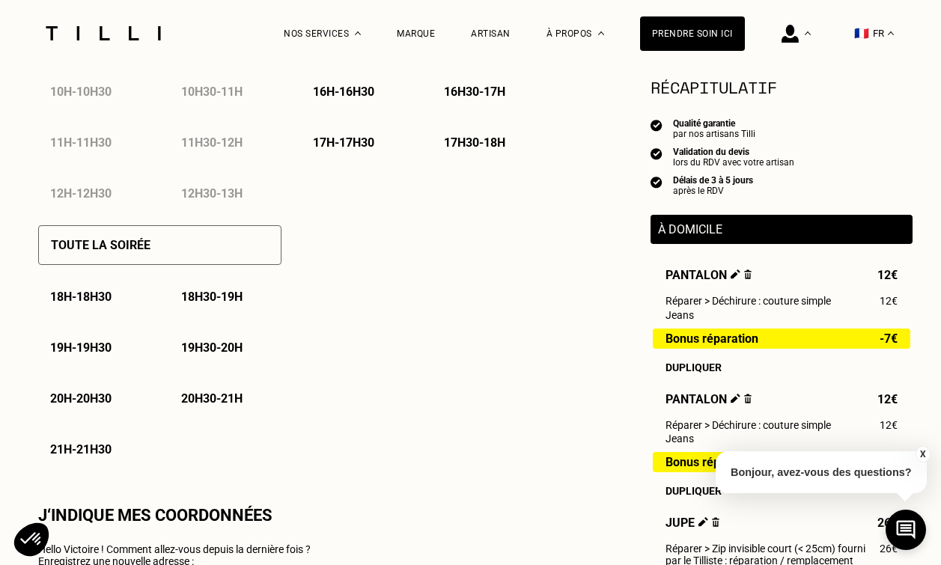
type input "06 83 73 20 14"
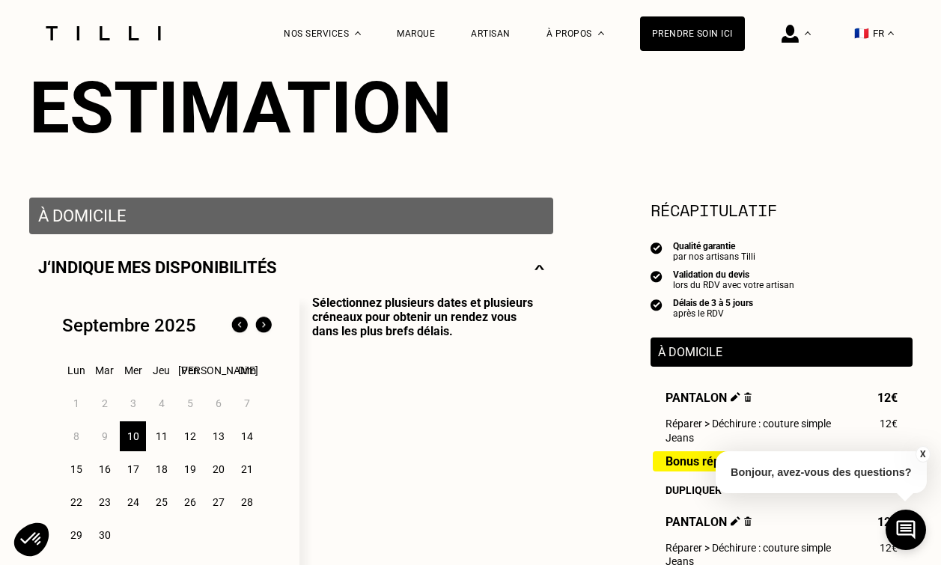
scroll to position [225, 0]
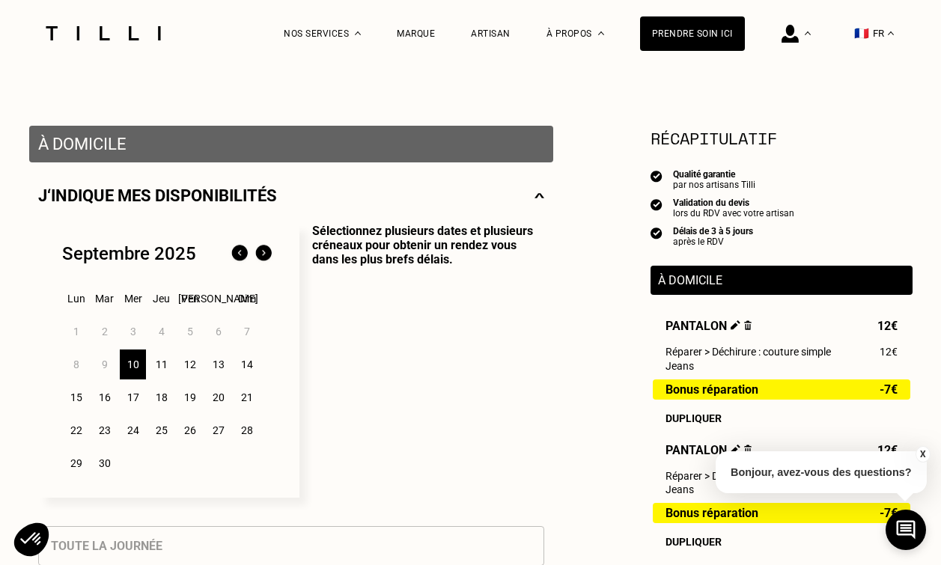
scroll to position [237, 0]
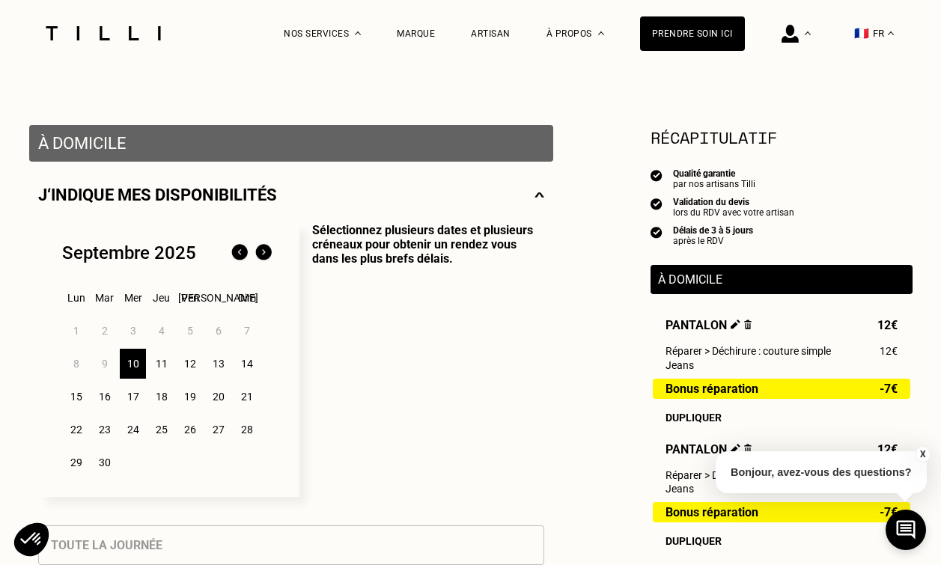
click at [469, 425] on p "Sélectionnez plusieurs dates et plusieurs créneaux pour obtenir un rendez vous …" at bounding box center [421, 360] width 245 height 274
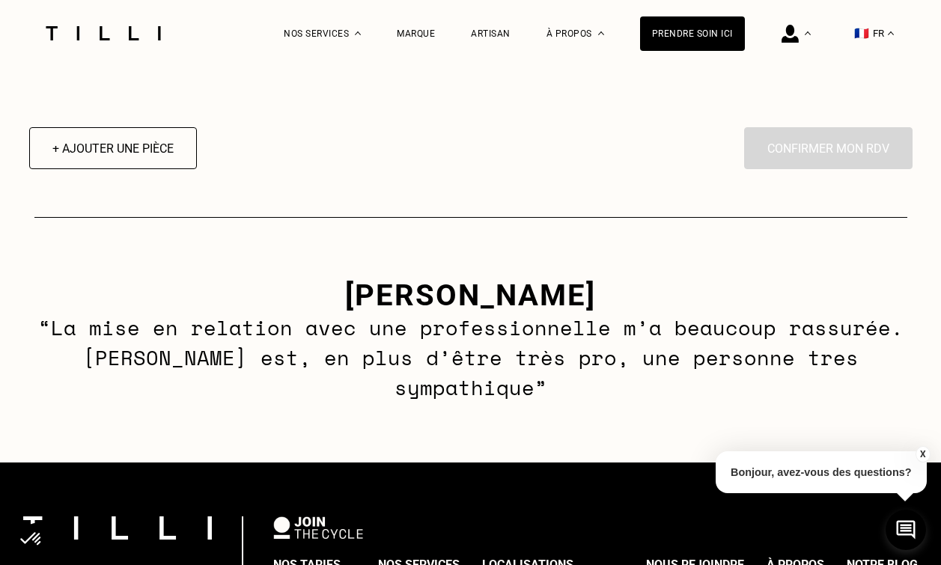
scroll to position [2094, 0]
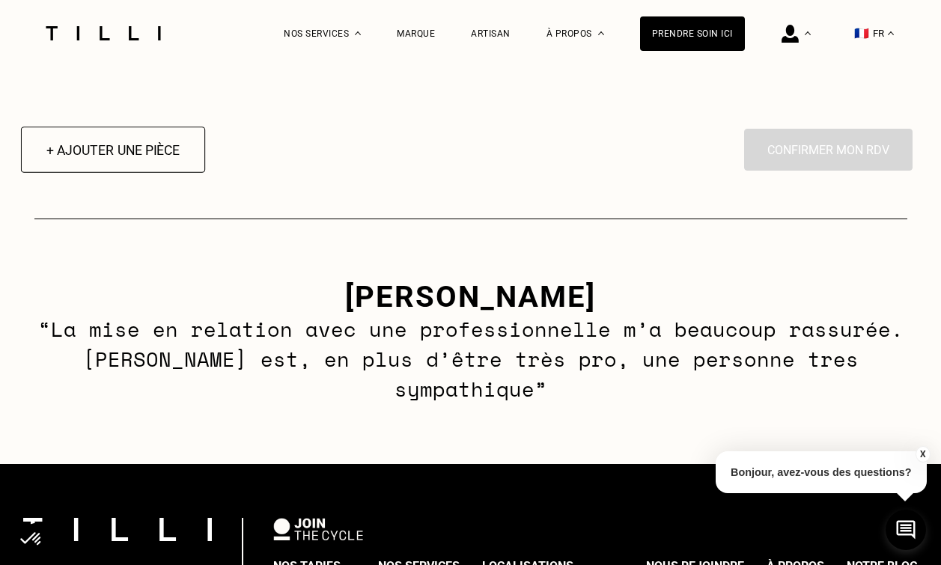
click at [138, 159] on button "+ Ajouter une pièce" at bounding box center [112, 149] width 184 height 46
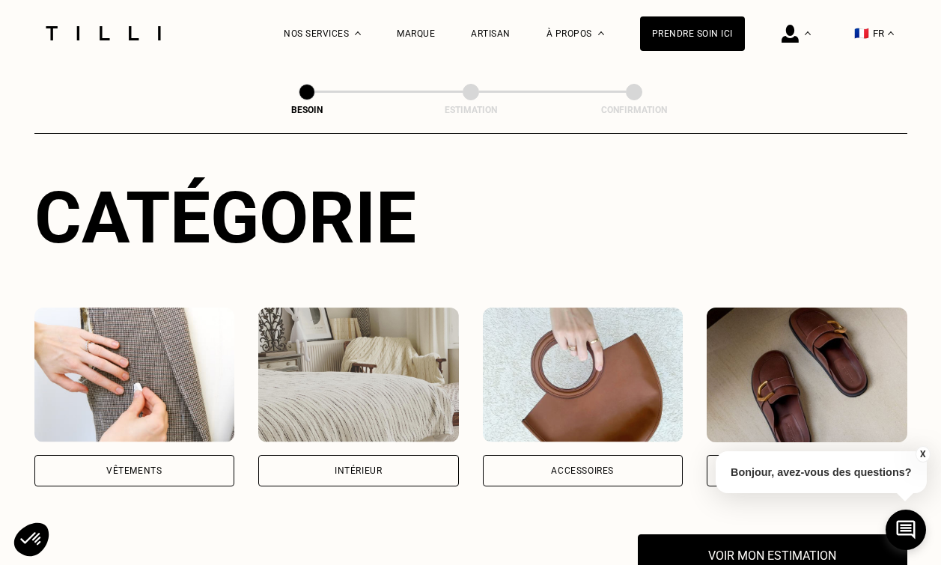
scroll to position [149, 0]
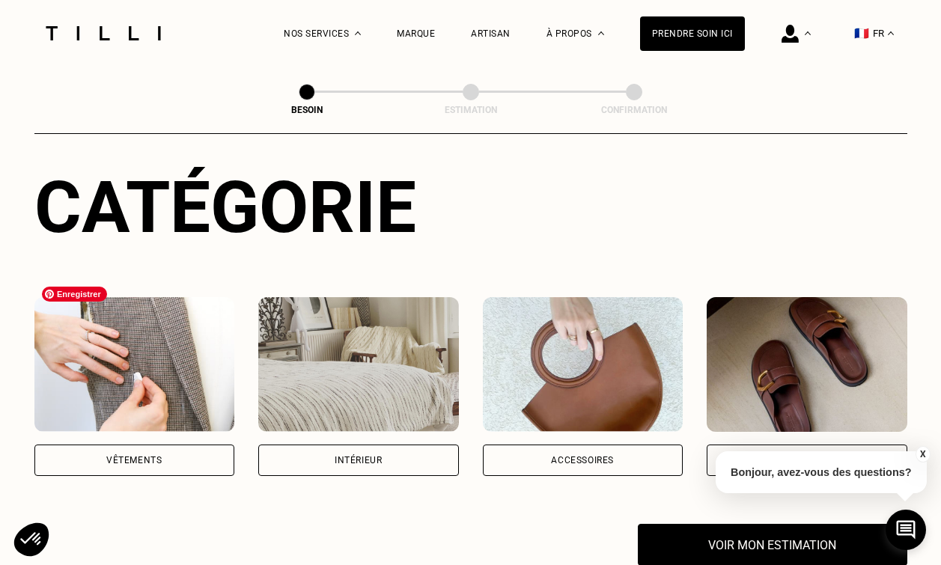
click at [176, 370] on img at bounding box center [134, 364] width 201 height 135
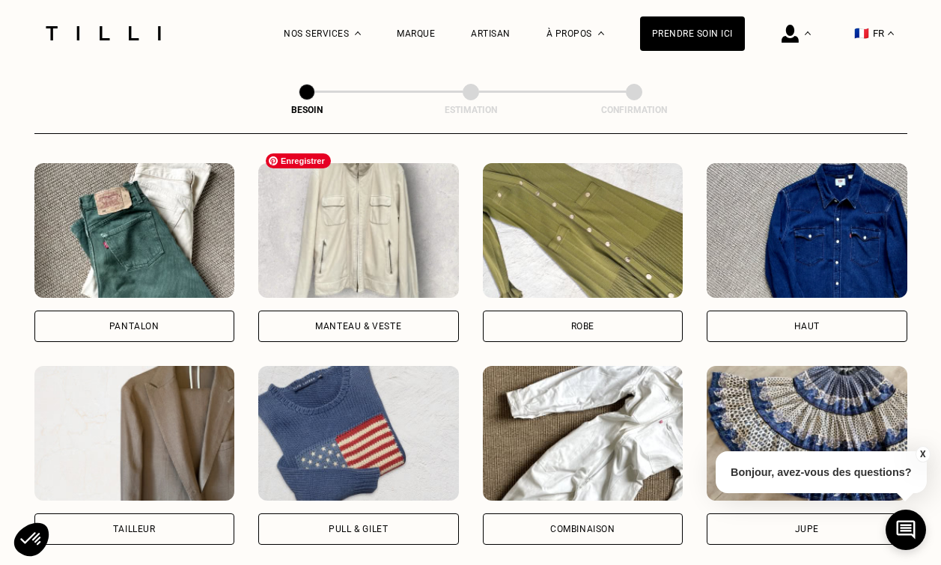
scroll to position [696, 0]
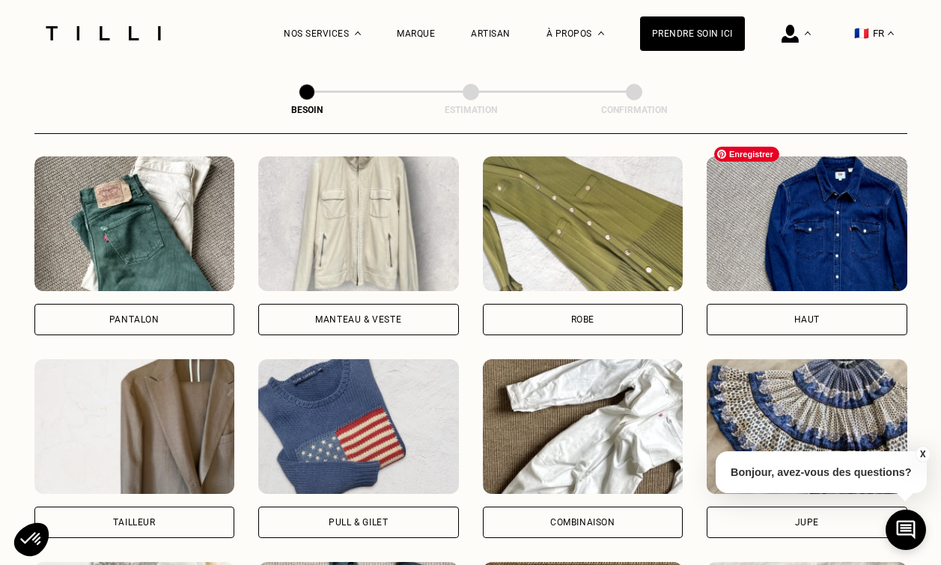
click at [799, 232] on img at bounding box center [807, 223] width 201 height 135
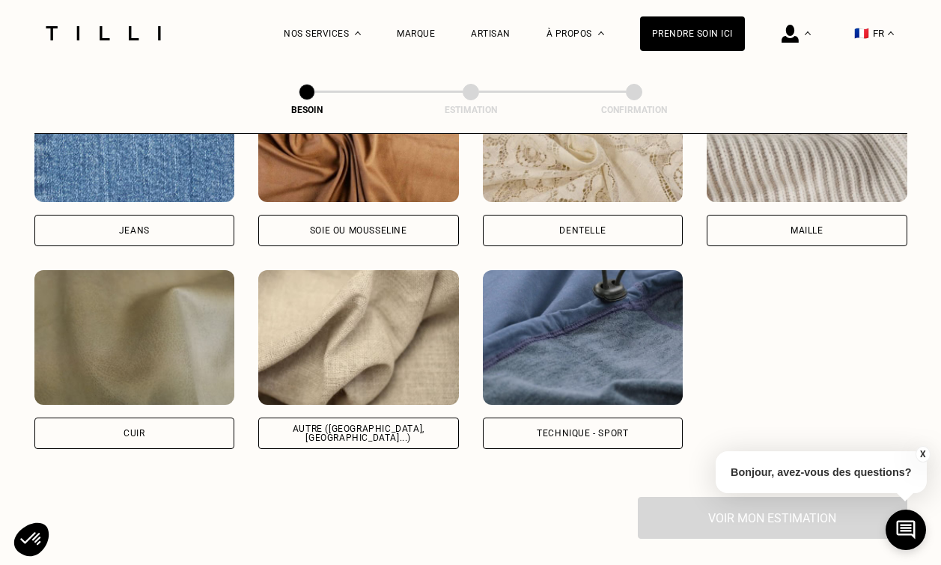
scroll to position [1699, 0]
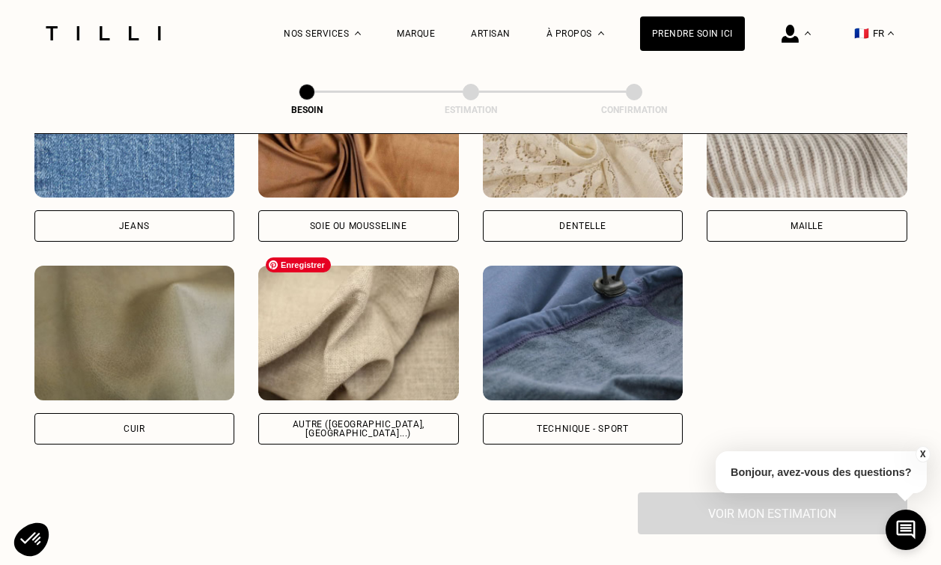
click at [438, 317] on img at bounding box center [358, 333] width 201 height 135
select select "FR"
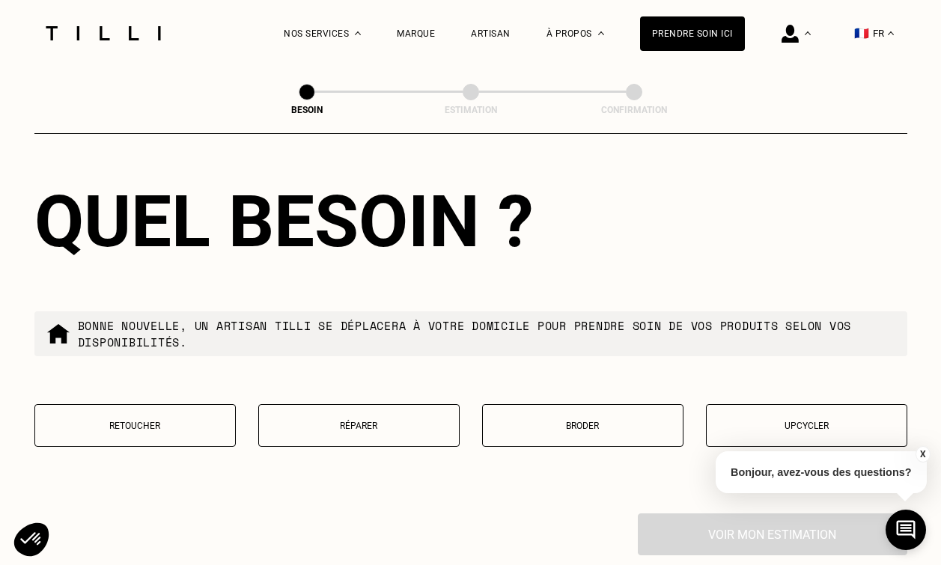
scroll to position [2430, 0]
click at [367, 425] on button "Réparer" at bounding box center [358, 424] width 201 height 43
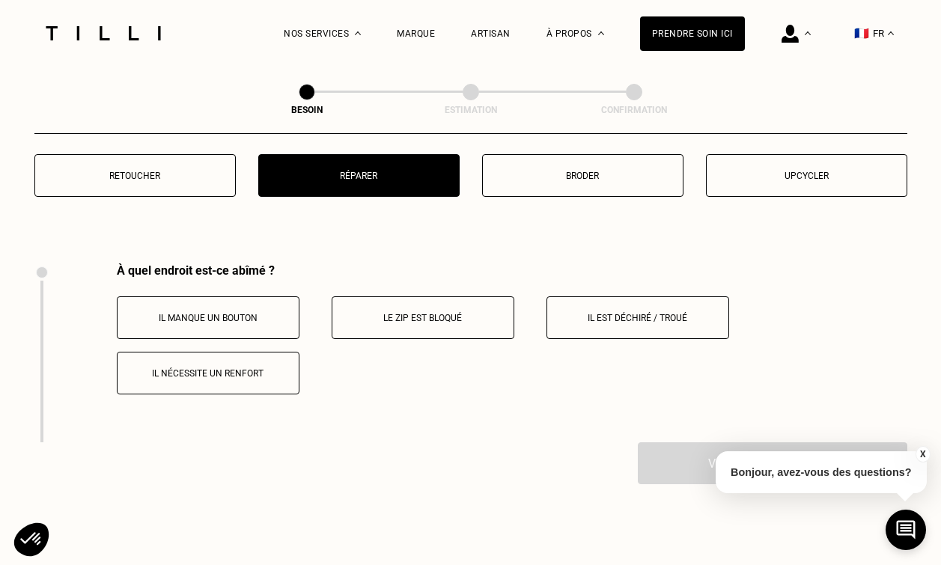
scroll to position [2761, 0]
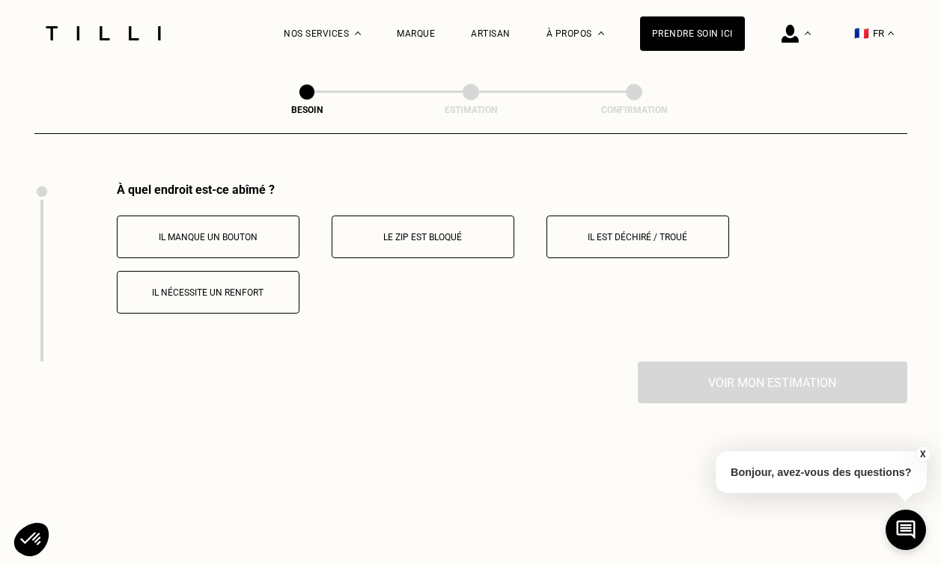
click at [582, 232] on p "Il est déchiré / troué" at bounding box center [638, 237] width 166 height 10
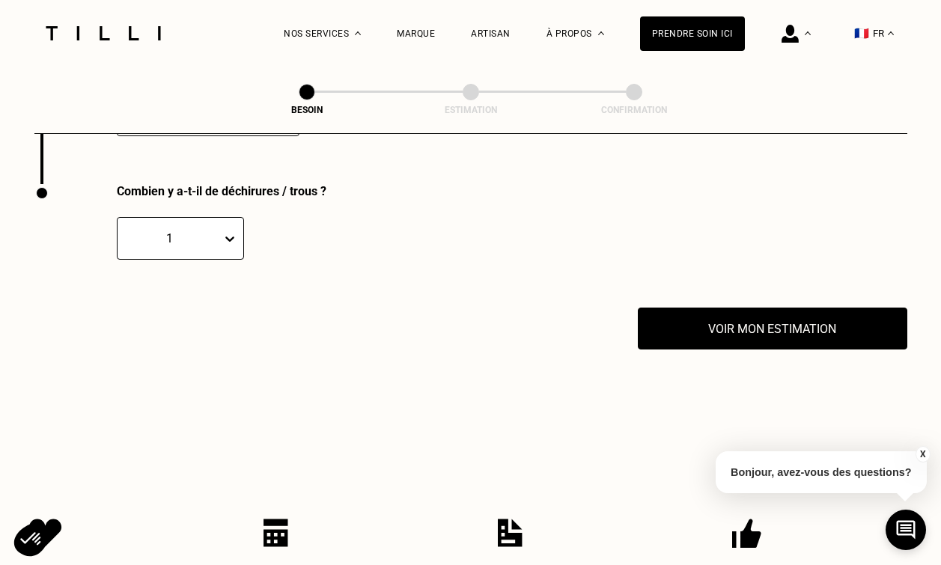
scroll to position [2939, 0]
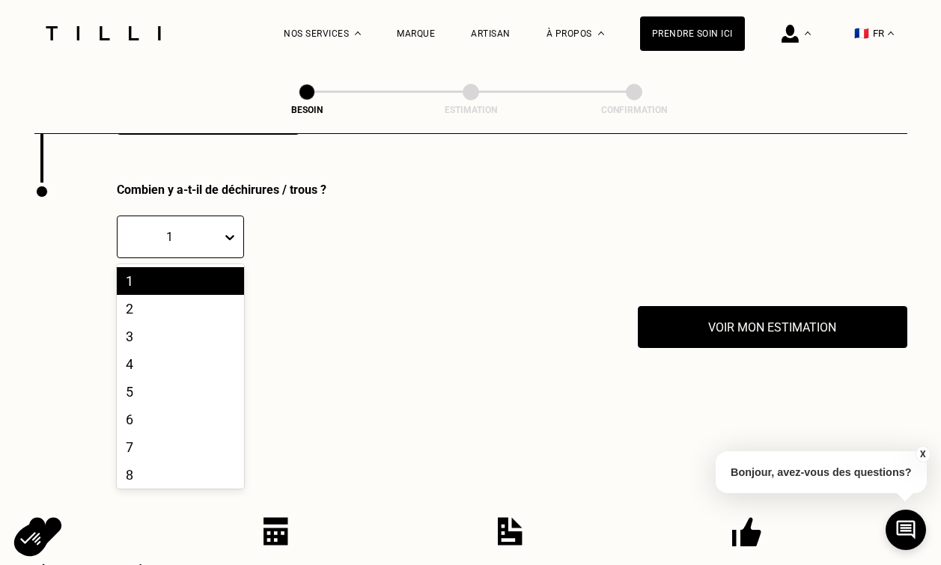
click at [204, 230] on div "1" at bounding box center [169, 237] width 89 height 14
click at [181, 295] on div "2" at bounding box center [180, 309] width 127 height 28
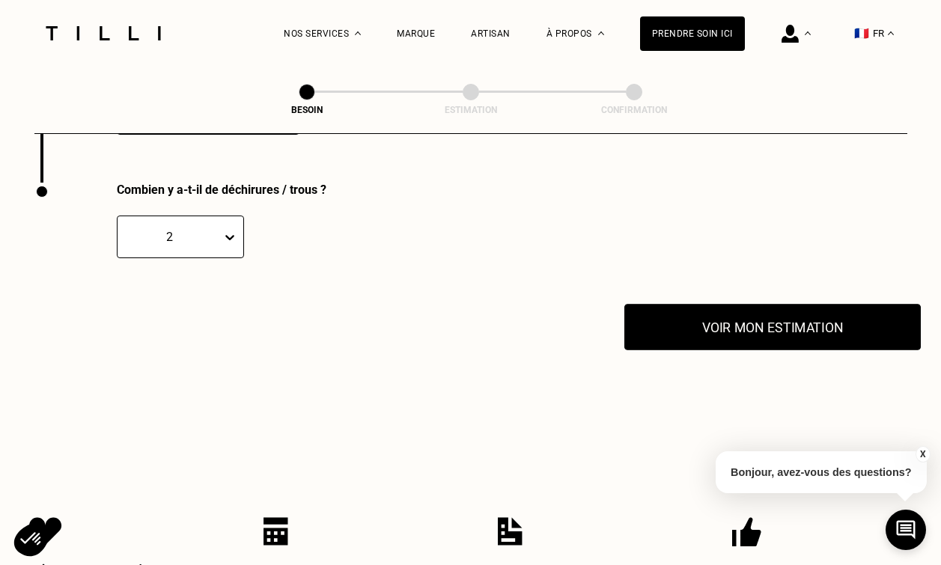
click at [793, 321] on button "Voir mon estimation" at bounding box center [772, 327] width 296 height 46
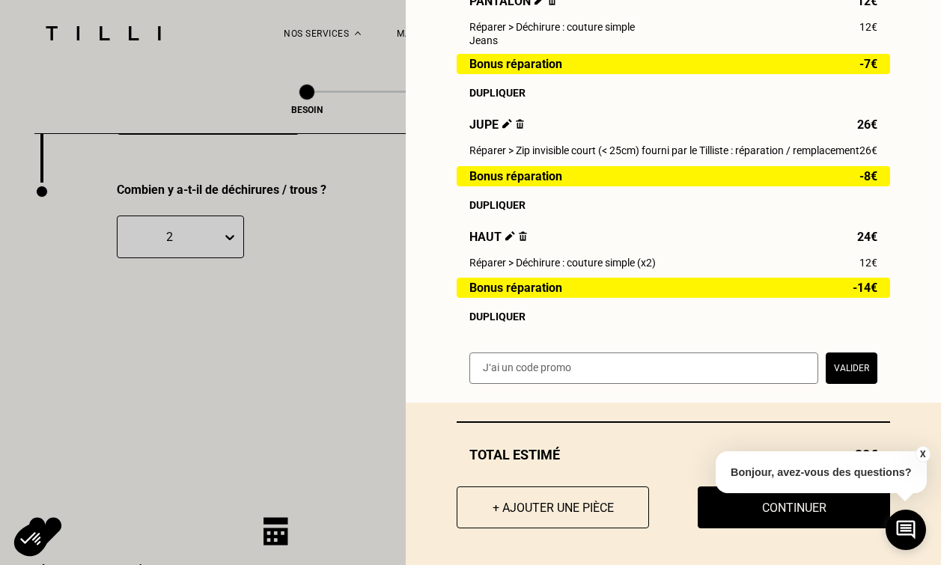
scroll to position [388, 0]
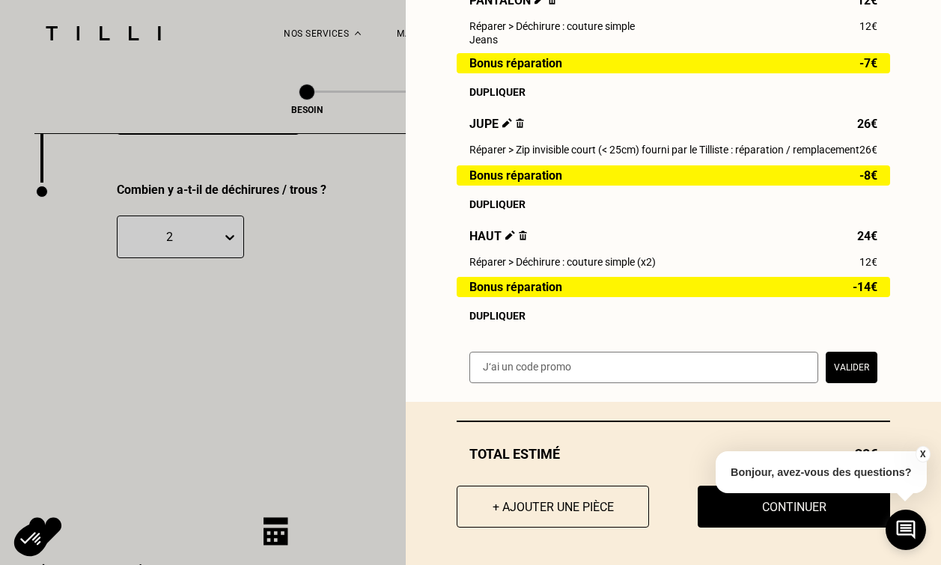
click at [924, 455] on button "X" at bounding box center [922, 454] width 15 height 16
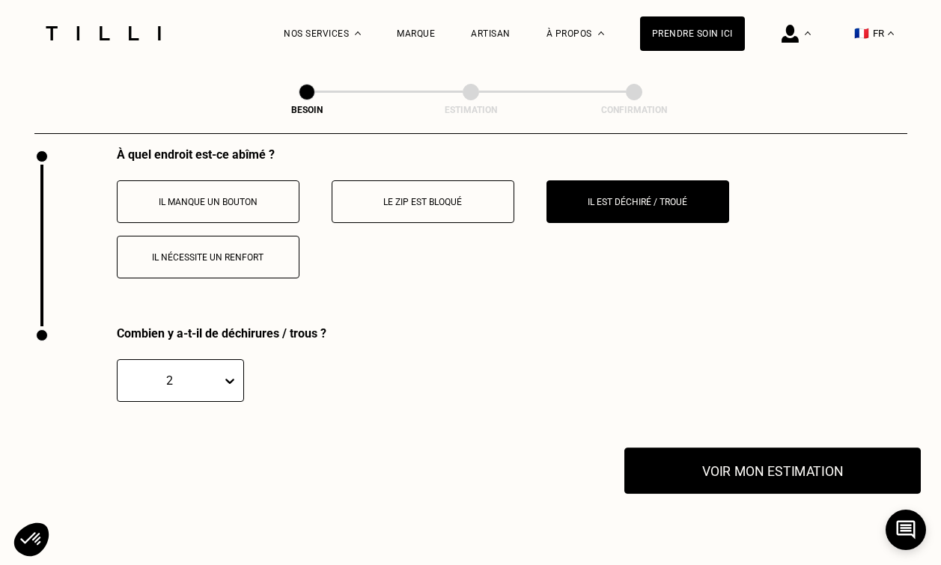
scroll to position [2799, 0]
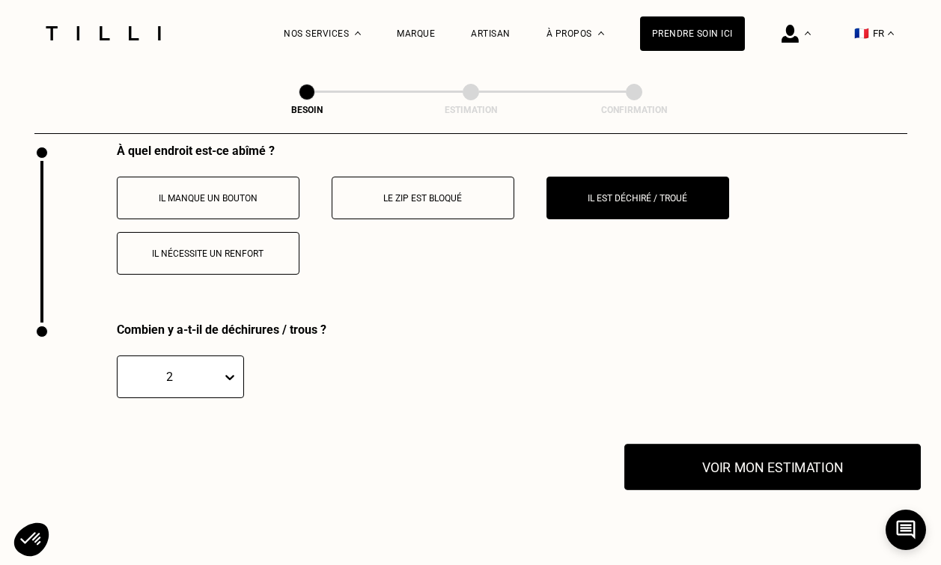
click at [824, 444] on button "Voir mon estimation" at bounding box center [772, 467] width 296 height 46
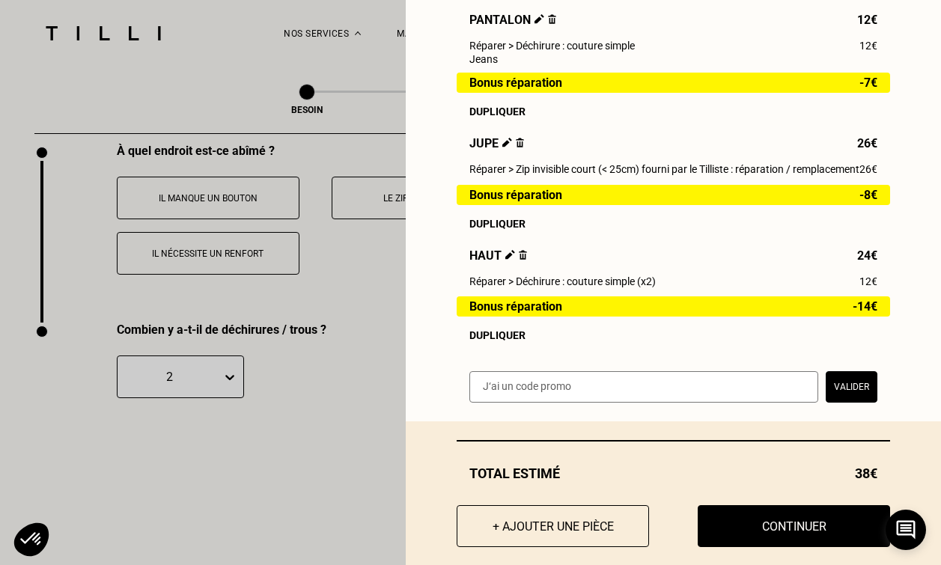
scroll to position [388, 0]
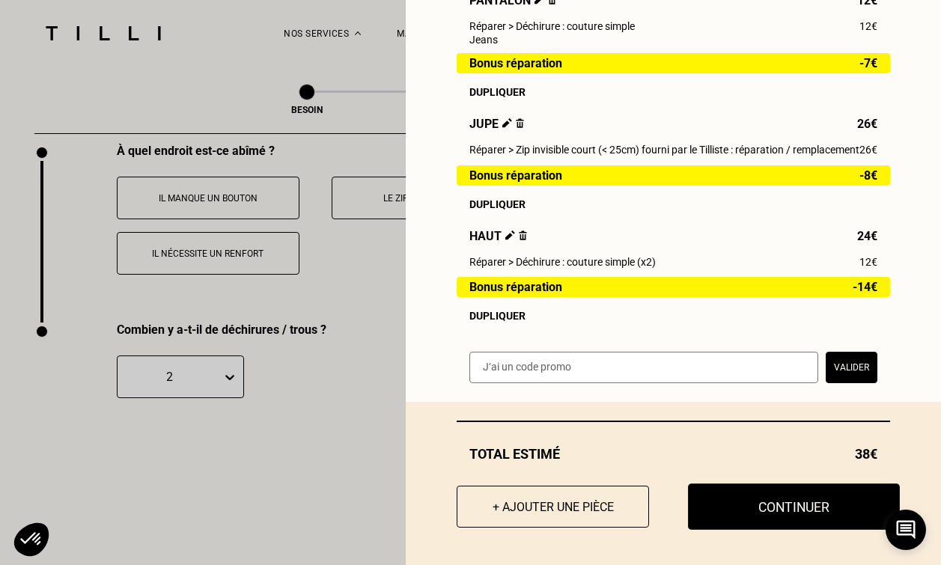
click at [751, 496] on button "Continuer" at bounding box center [794, 507] width 212 height 46
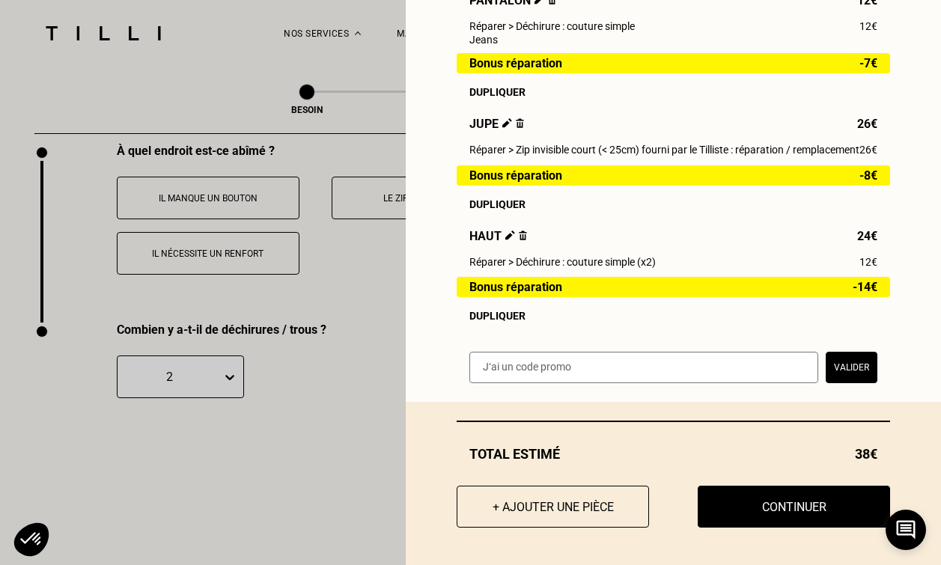
select select "FR"
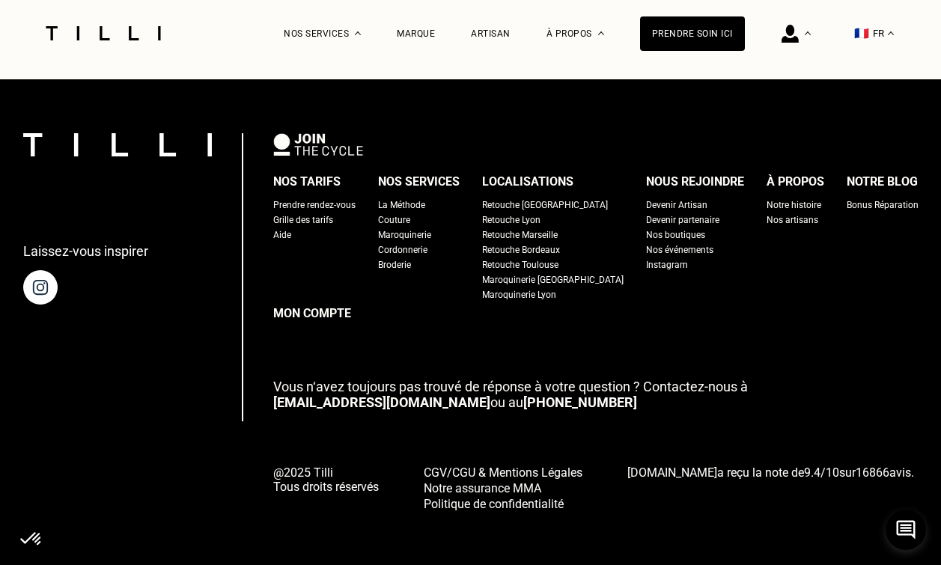
type input "06 83 73 20 14"
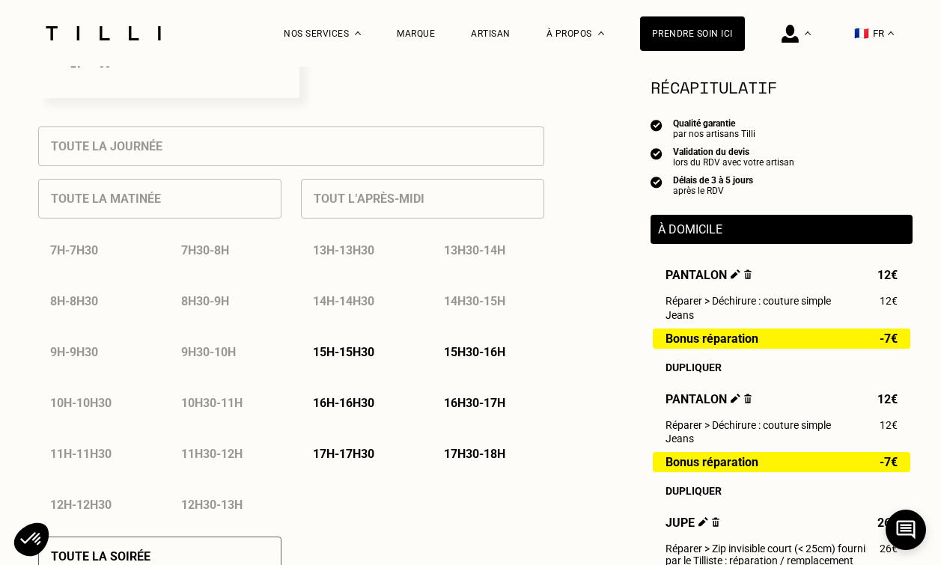
scroll to position [674, 0]
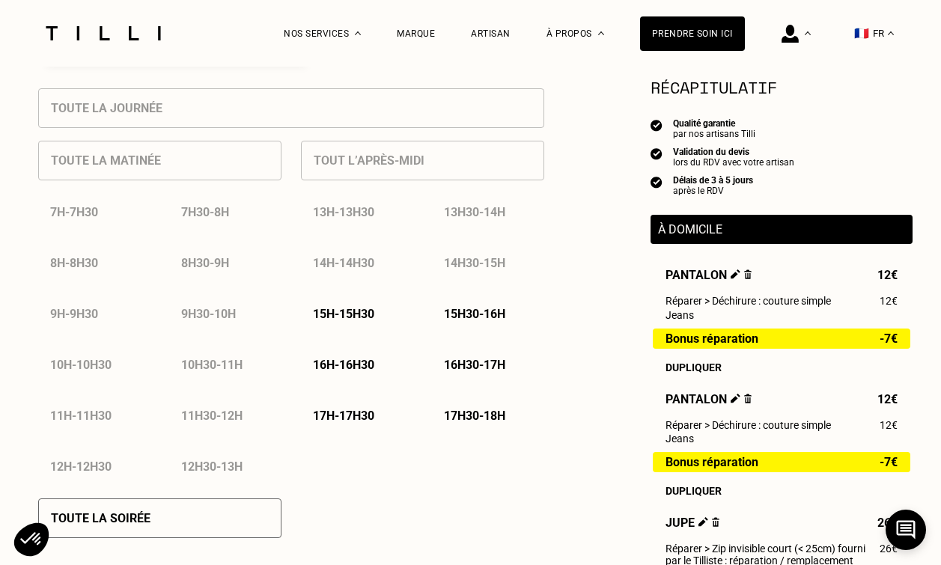
click at [415, 162] on div "Tout l’après-midi 13h - 13h30 13h30 - 14h 14h - 14h30 14h30 - 15h 15h - 15h30 1…" at bounding box center [422, 307] width 243 height 358
click at [371, 314] on p "15h - 15h30" at bounding box center [343, 314] width 61 height 14
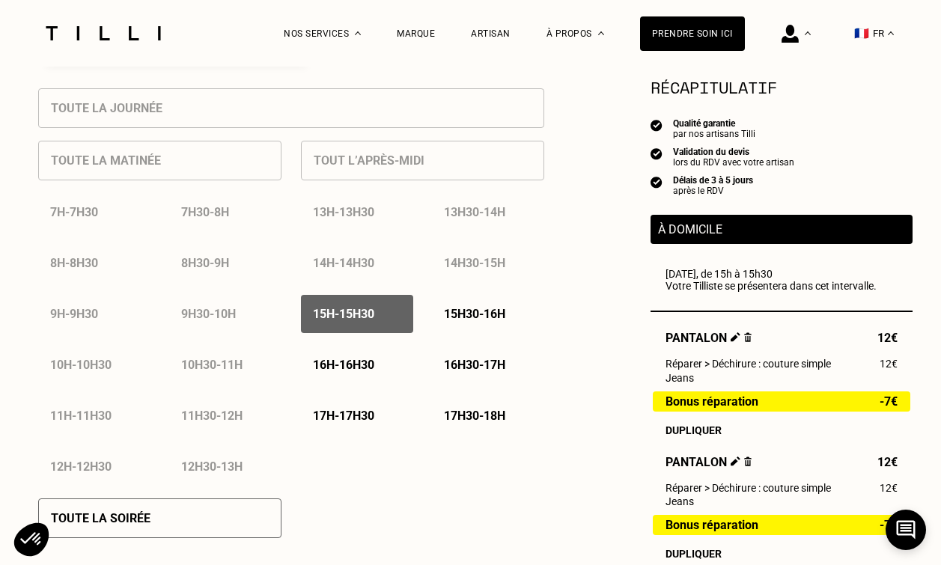
click at [460, 308] on div "15h30 - 16h" at bounding box center [488, 314] width 112 height 38
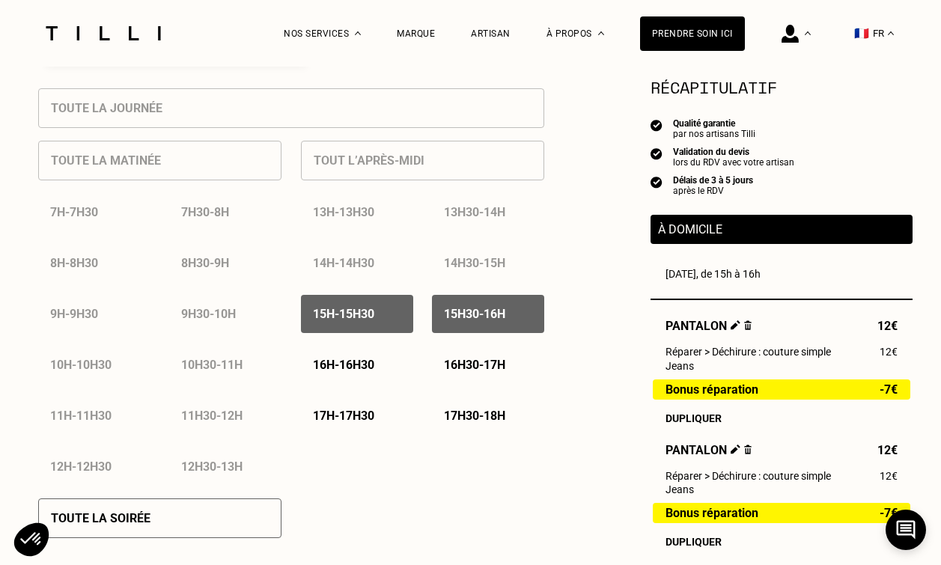
drag, startPoint x: 361, startPoint y: 352, endPoint x: 415, endPoint y: 359, distance: 55.1
click at [361, 353] on div "16h - 16h30" at bounding box center [357, 365] width 112 height 38
click at [472, 368] on p "16h30 - 17h" at bounding box center [474, 365] width 61 height 14
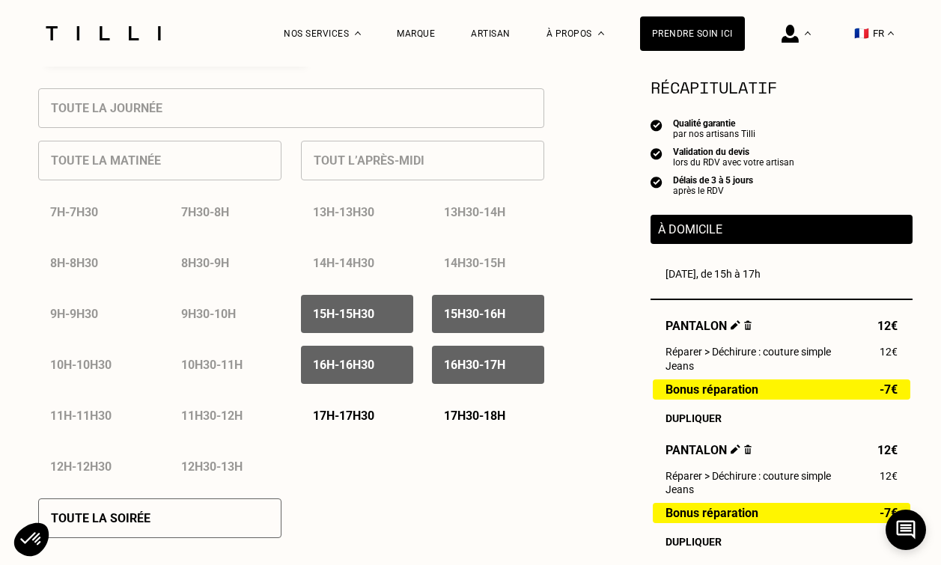
click at [371, 411] on p "17h - 17h30" at bounding box center [343, 416] width 61 height 14
click at [478, 411] on p "17h30 - 18h" at bounding box center [474, 416] width 61 height 14
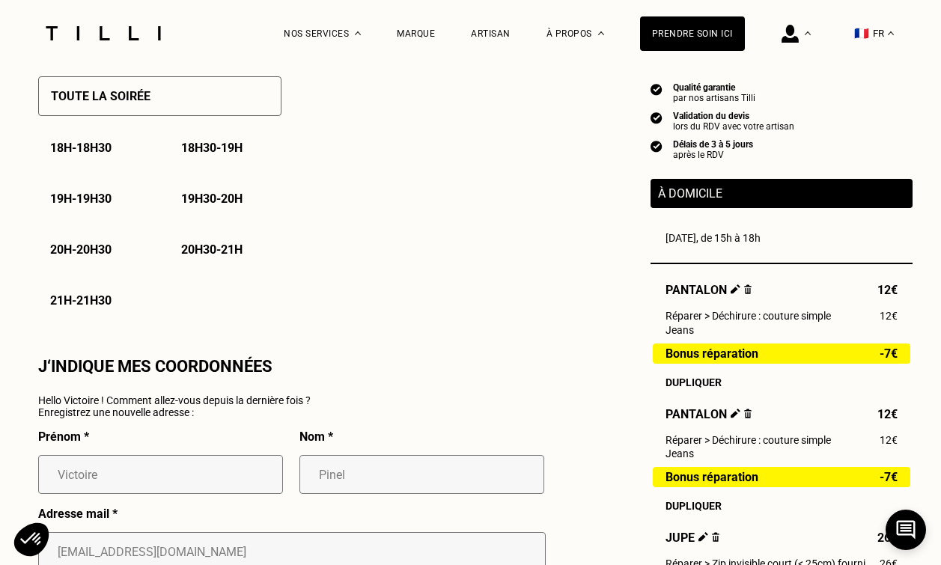
scroll to position [1116, 0]
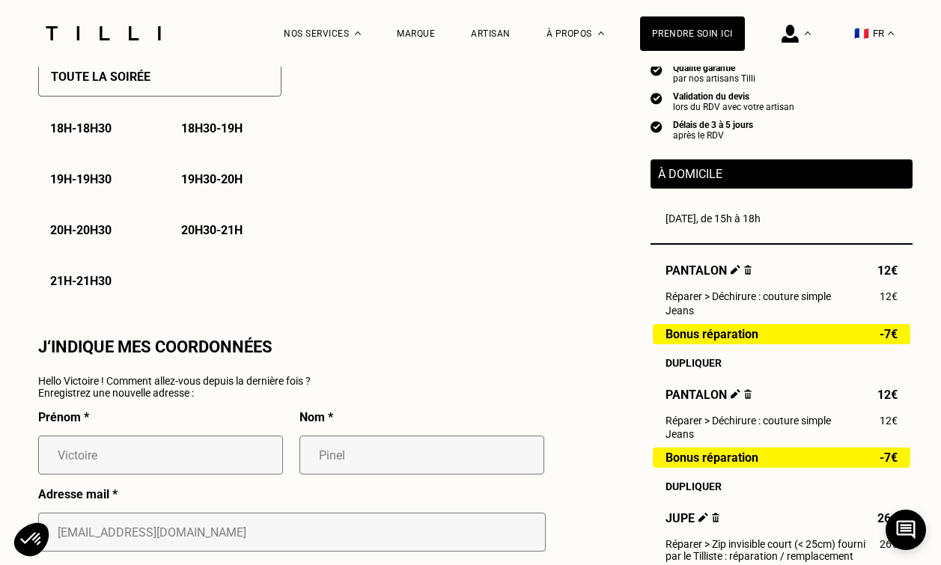
click at [94, 129] on p "18h - 18h30" at bounding box center [80, 128] width 61 height 14
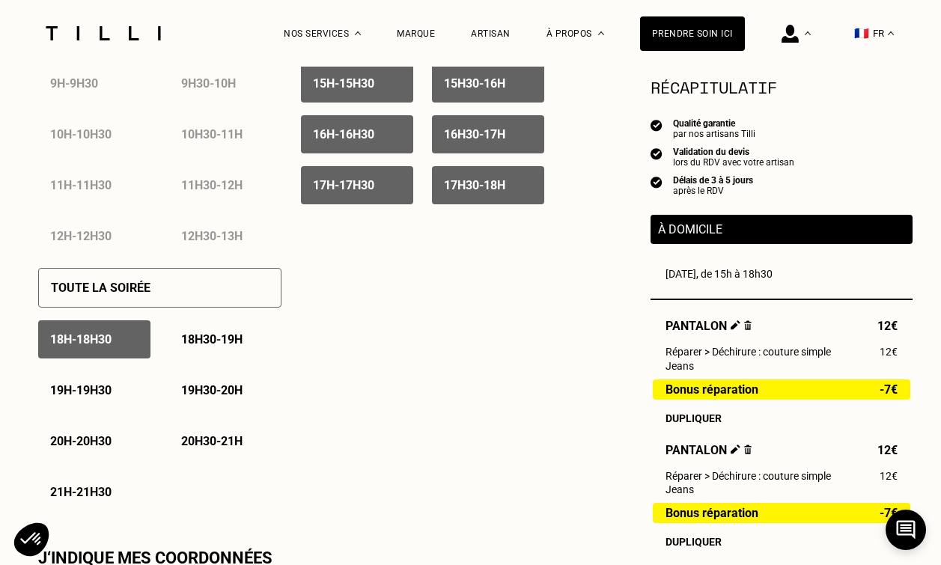
scroll to position [906, 0]
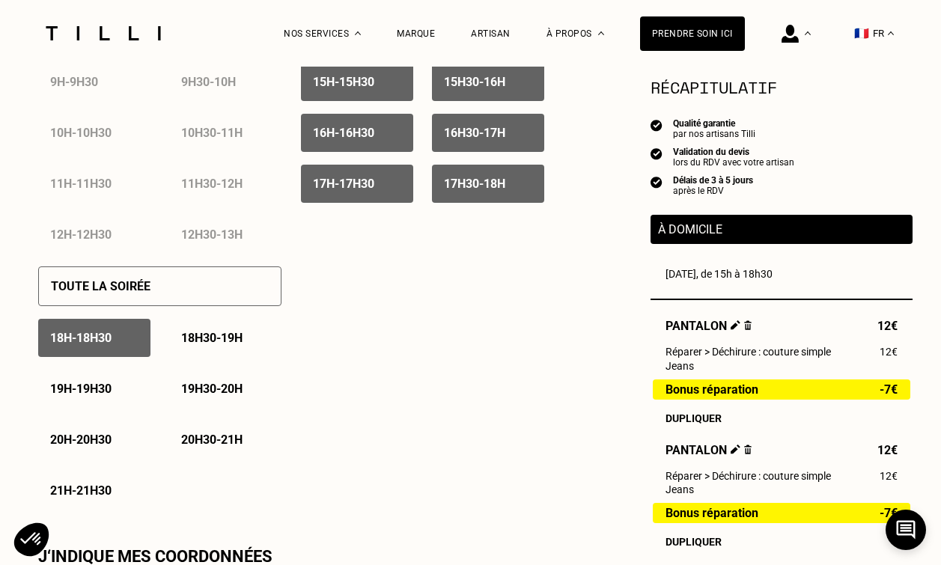
click at [239, 339] on p "18h30 - 19h" at bounding box center [211, 338] width 61 height 14
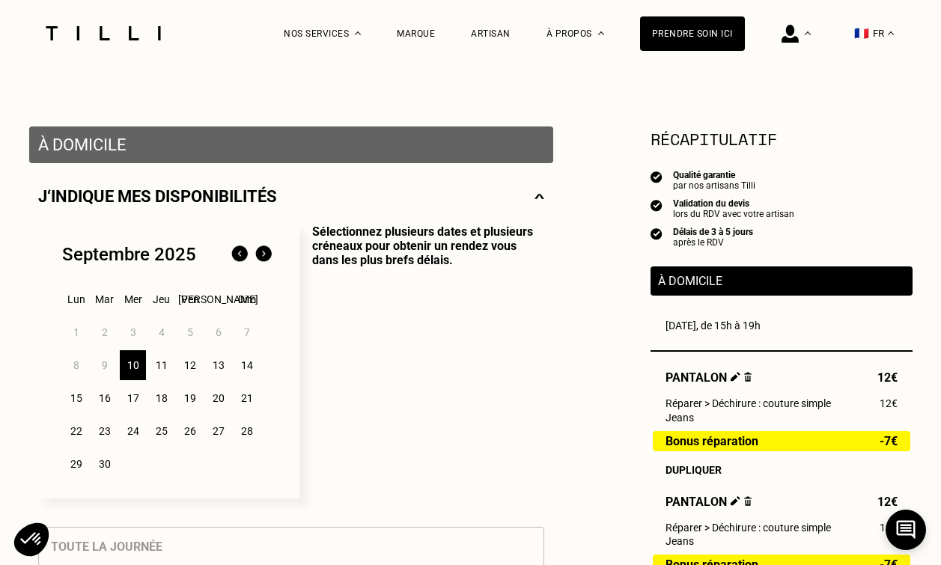
scroll to position [238, 0]
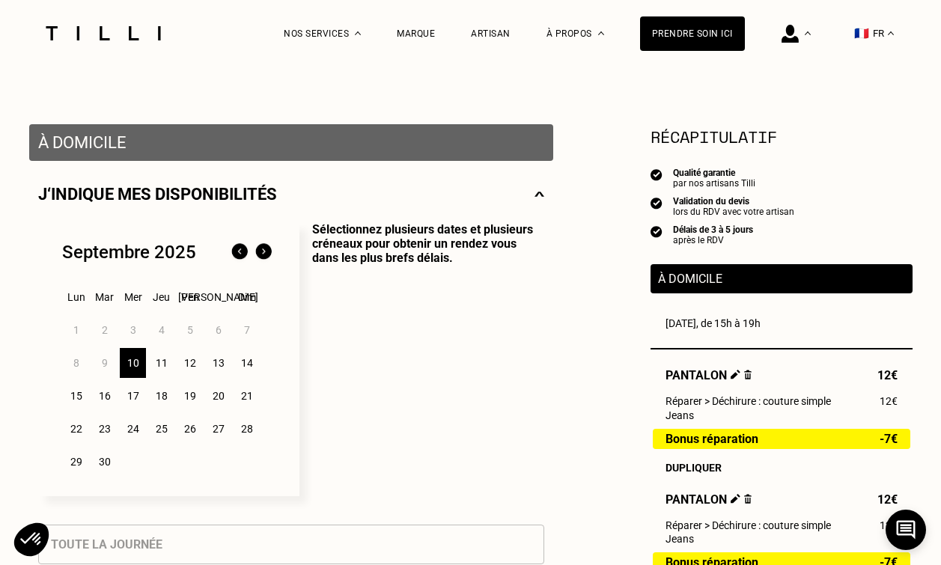
click at [163, 362] on div "11" at bounding box center [161, 363] width 26 height 30
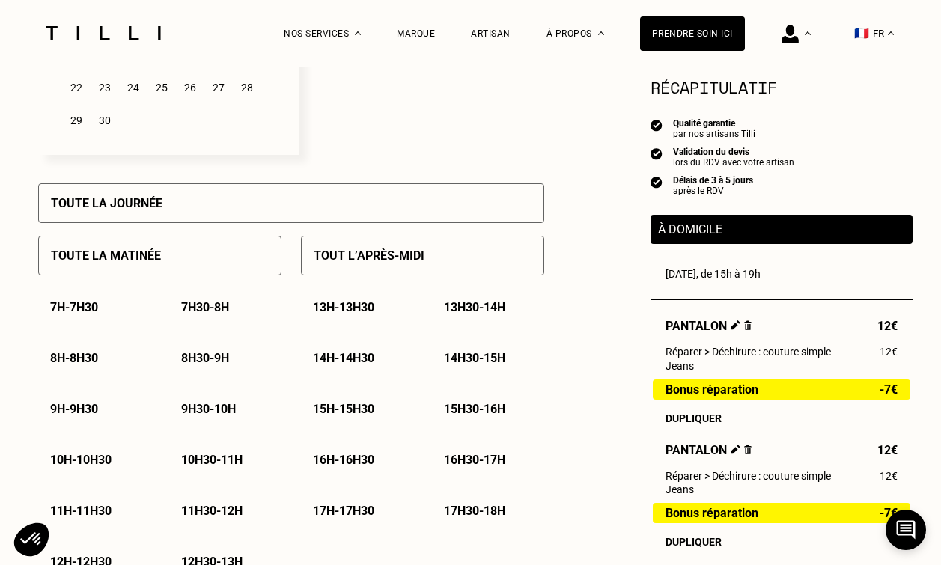
scroll to position [583, 0]
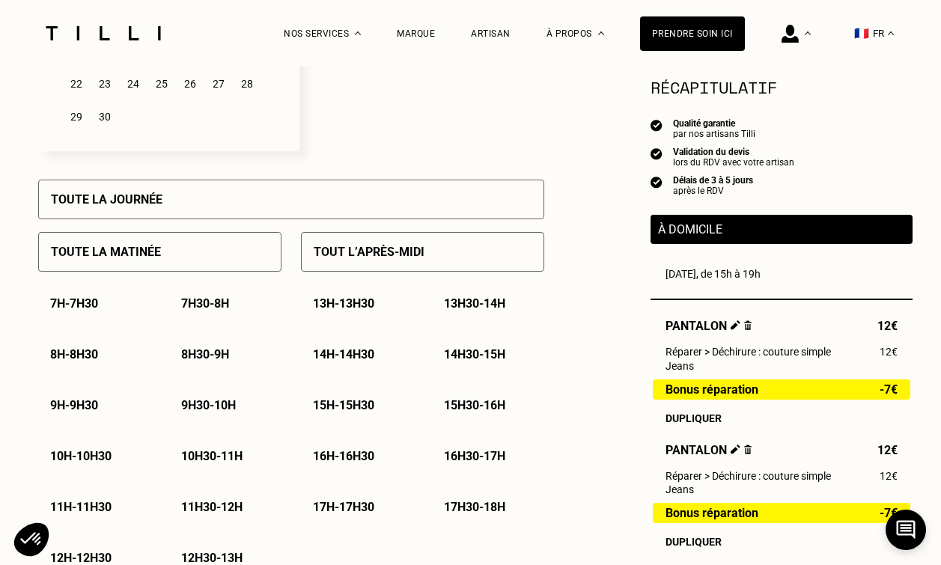
click at [360, 410] on p "15h - 15h30" at bounding box center [343, 405] width 61 height 14
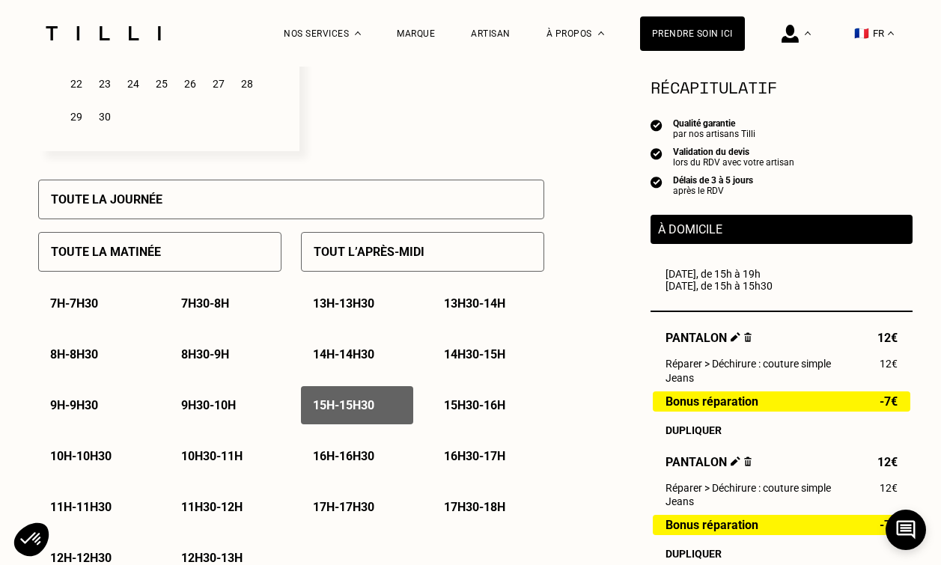
click at [464, 409] on p "15h30 - 16h" at bounding box center [474, 405] width 61 height 14
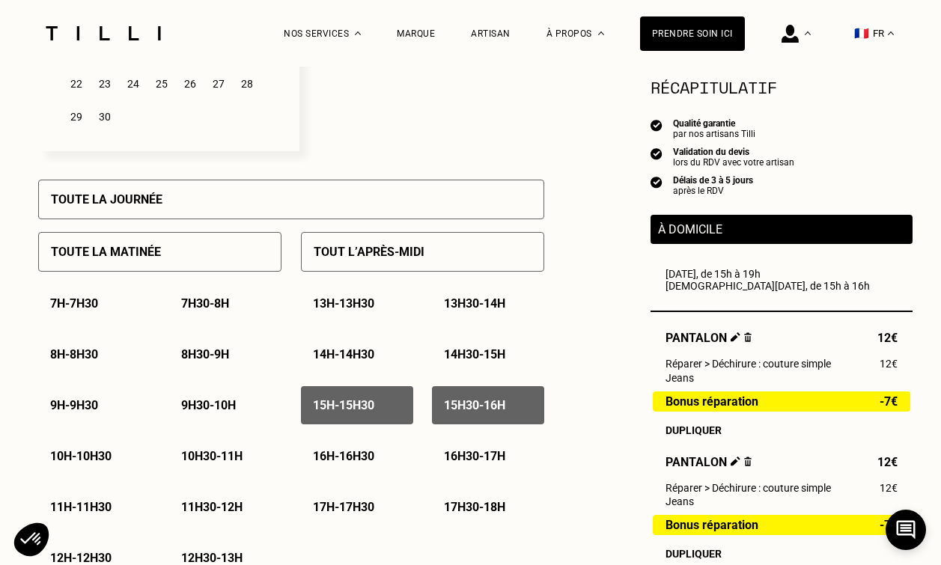
click at [357, 459] on p "16h - 16h30" at bounding box center [343, 456] width 61 height 14
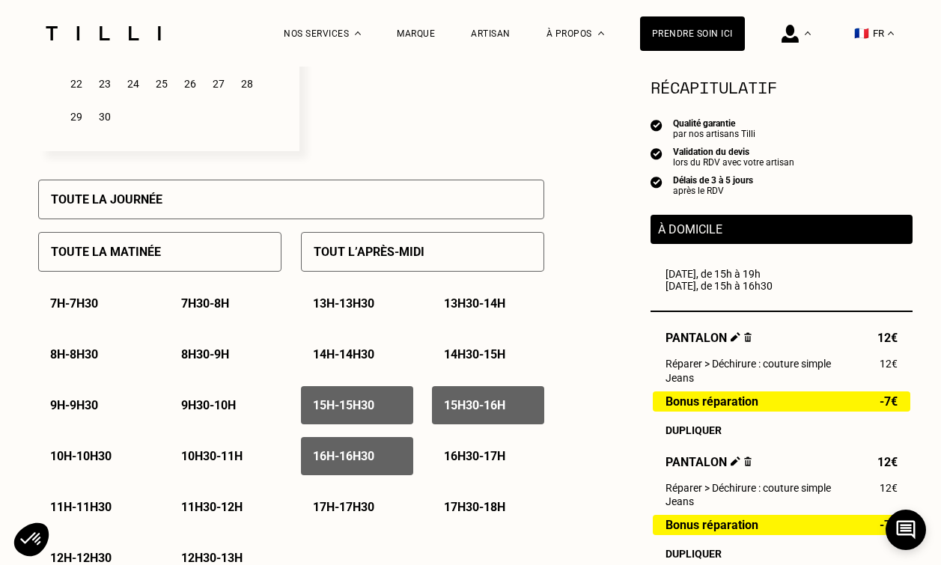
click at [478, 460] on p "16h30 - 17h" at bounding box center [474, 456] width 61 height 14
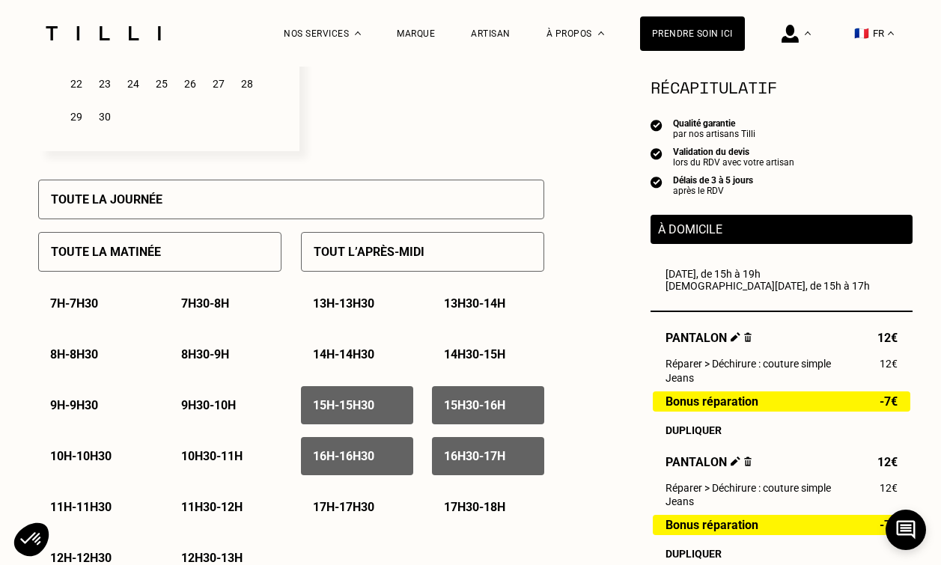
click at [374, 504] on p "17h - 17h30" at bounding box center [343, 507] width 61 height 14
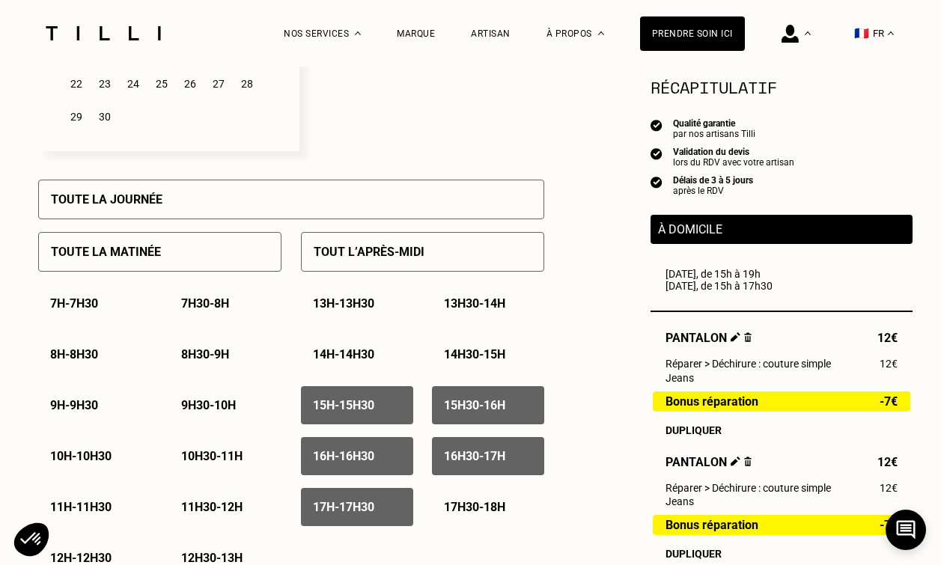
click at [484, 504] on p "17h30 - 18h" at bounding box center [474, 507] width 61 height 14
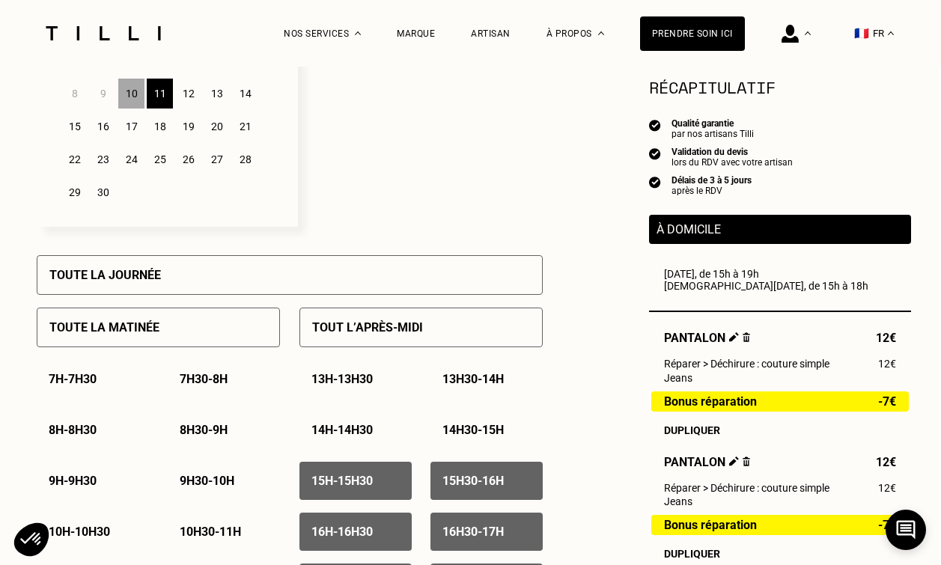
scroll to position [467, 1]
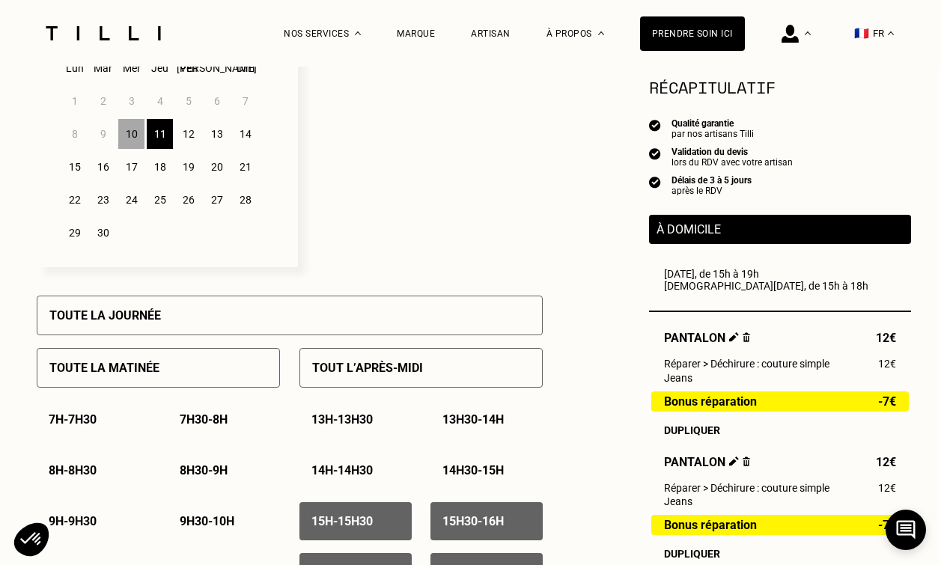
click at [184, 131] on div "12" at bounding box center [188, 134] width 26 height 30
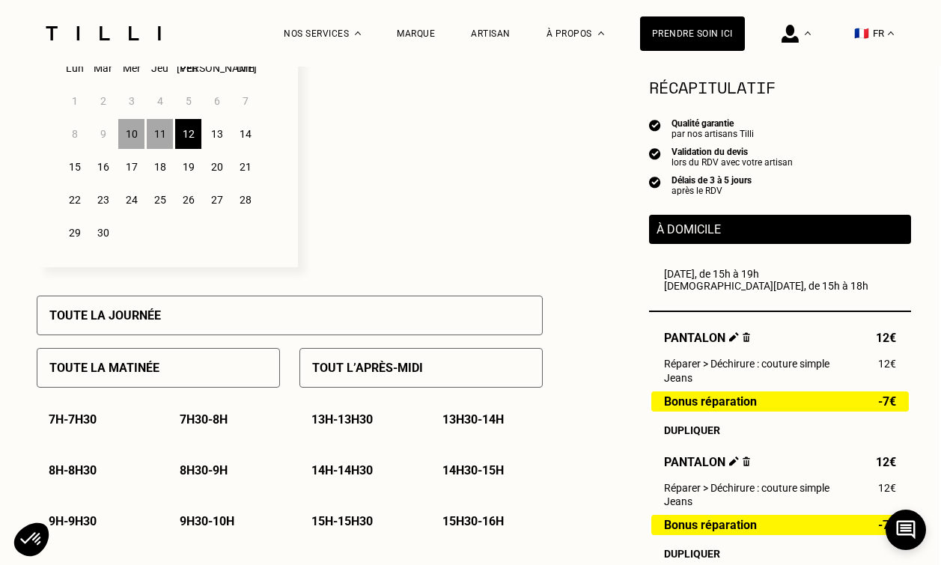
click at [293, 321] on div "Toute la journée" at bounding box center [290, 316] width 506 height 40
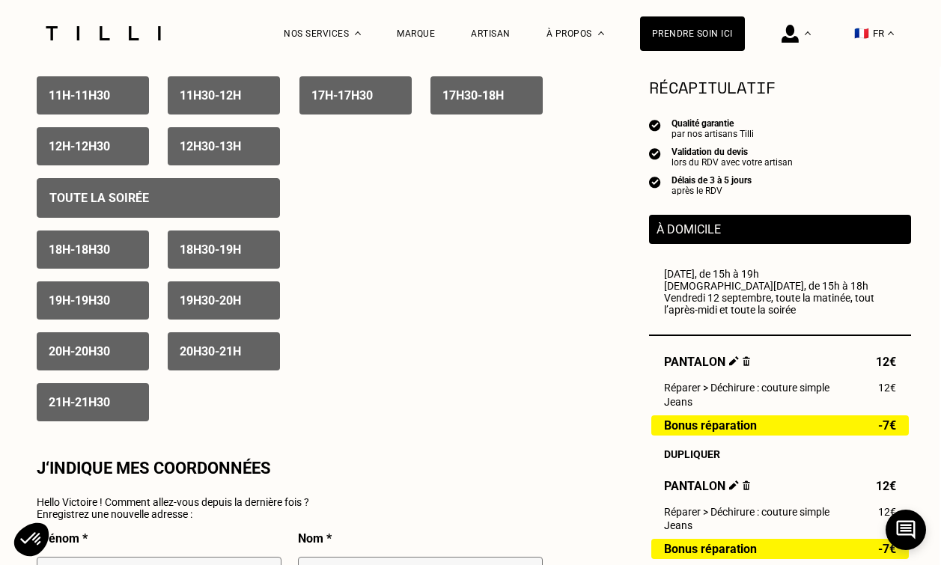
scroll to position [993, 1]
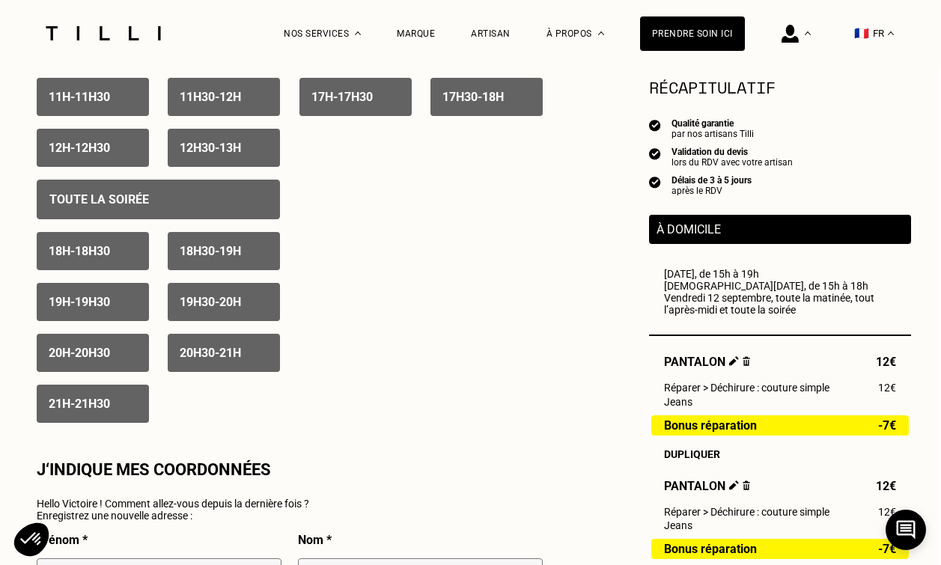
click at [213, 192] on div "Toute la soirée" at bounding box center [158, 200] width 243 height 40
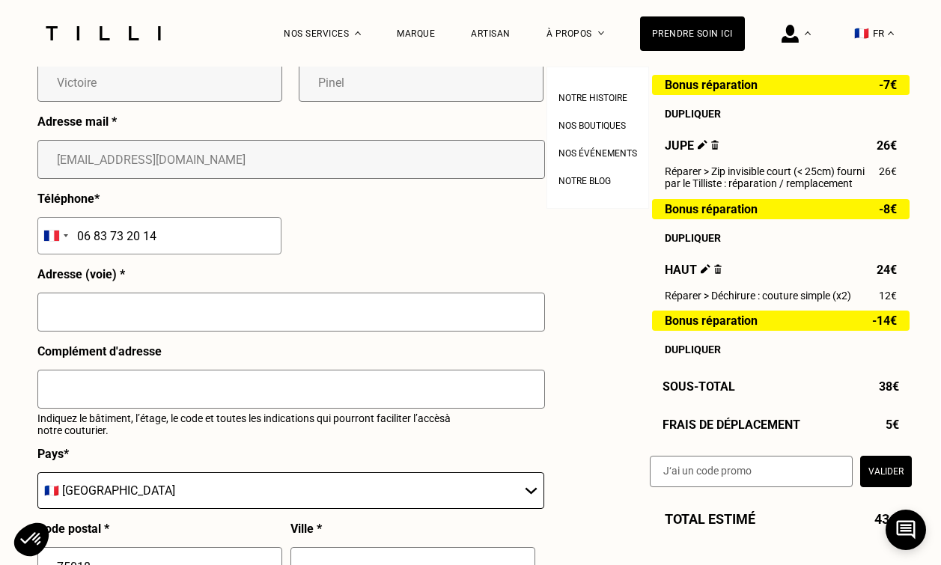
scroll to position [1493, 1]
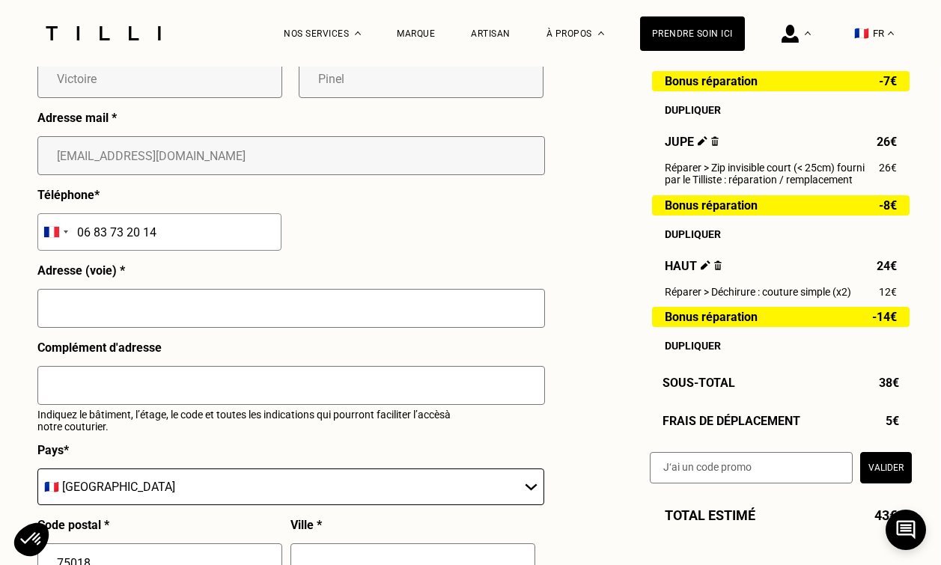
click at [409, 318] on input "text" at bounding box center [290, 308] width 507 height 39
type input "[STREET_ADDRESS]"
type input "A"
type input "[GEOGRAPHIC_DATA]"
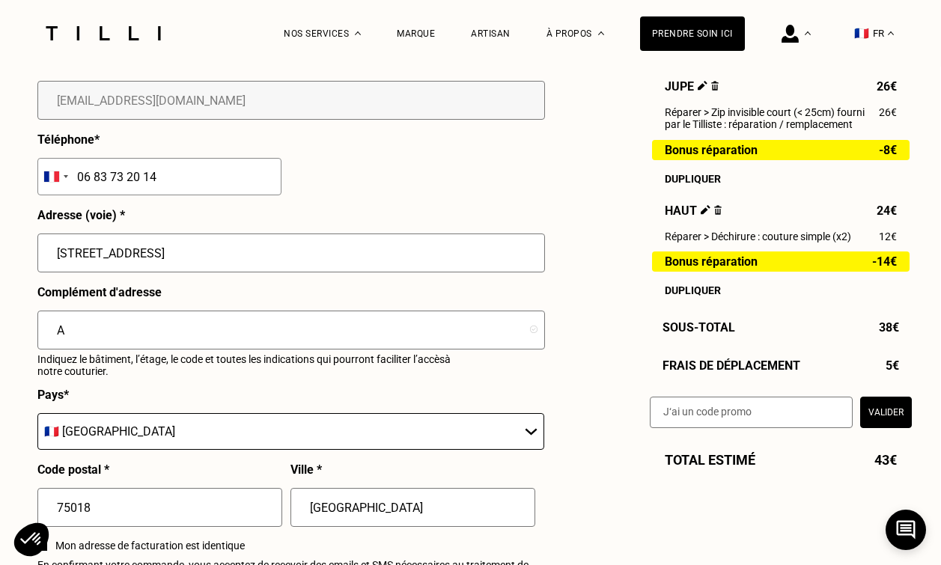
scroll to position [1558, 1]
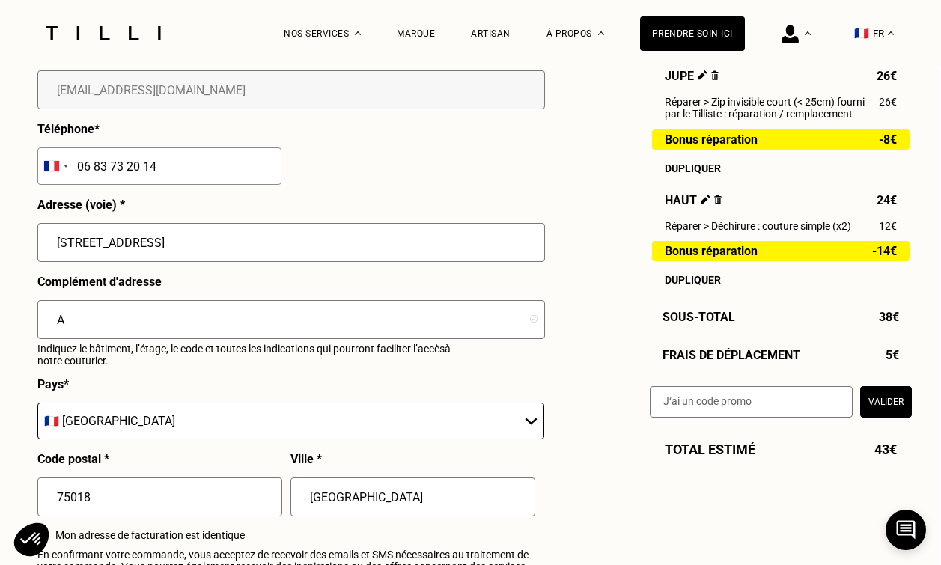
click at [238, 329] on input "A" at bounding box center [290, 319] width 507 height 39
click at [302, 281] on div "Complément d'adresse Indiquez le bâtiment, l’étage, le code et toutes les indic…" at bounding box center [290, 326] width 507 height 103
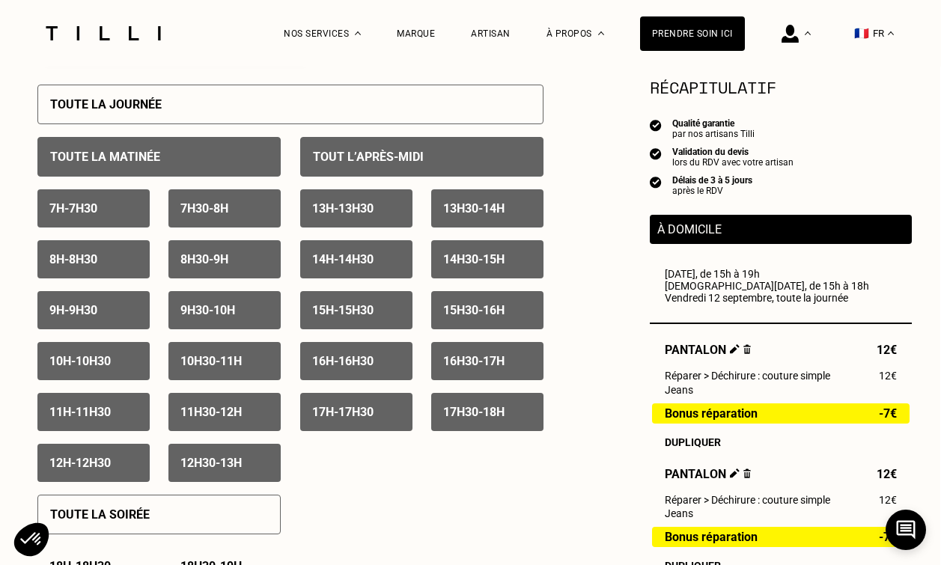
scroll to position [678, 2]
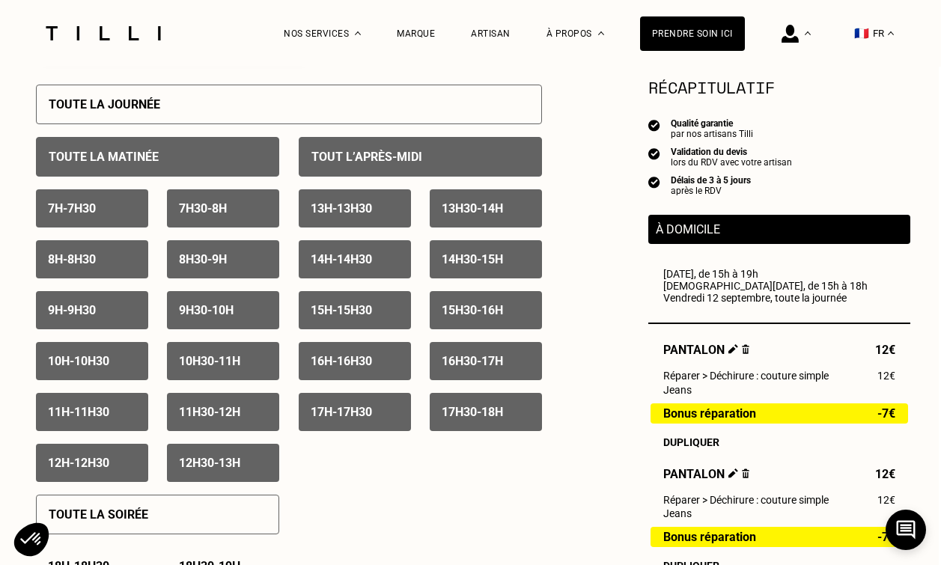
click at [240, 161] on div "Toute la matinée" at bounding box center [157, 157] width 243 height 40
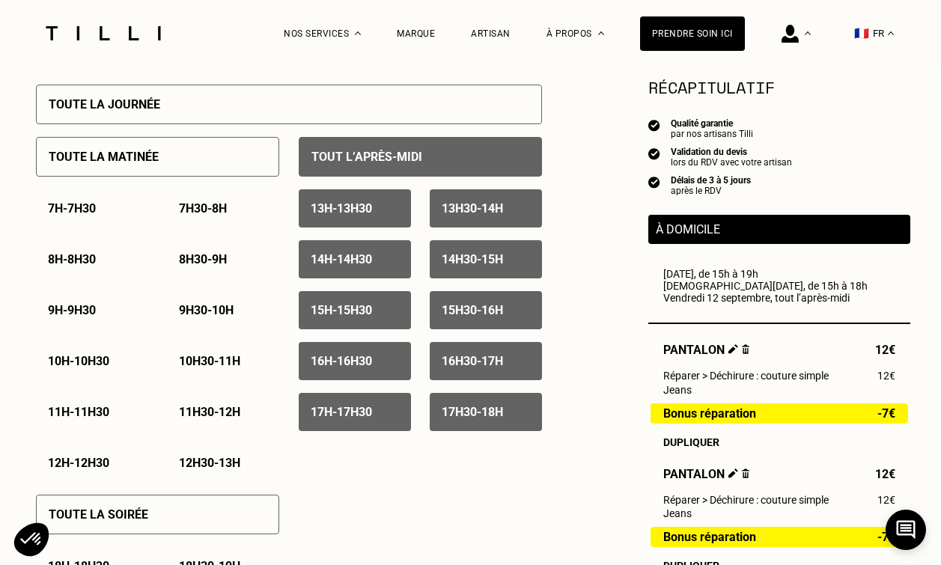
click at [363, 162] on p "Tout l’après-midi" at bounding box center [366, 157] width 111 height 14
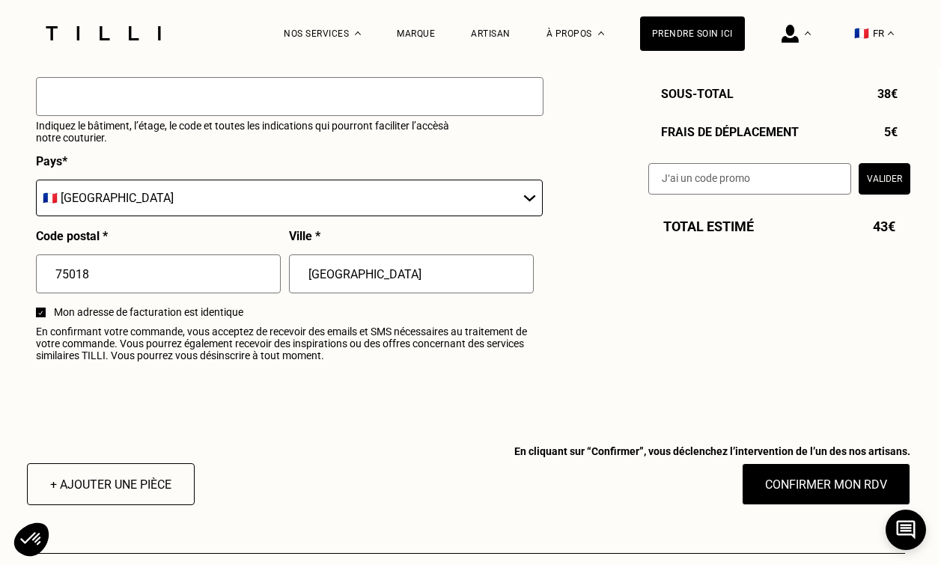
scroll to position [1793, 2]
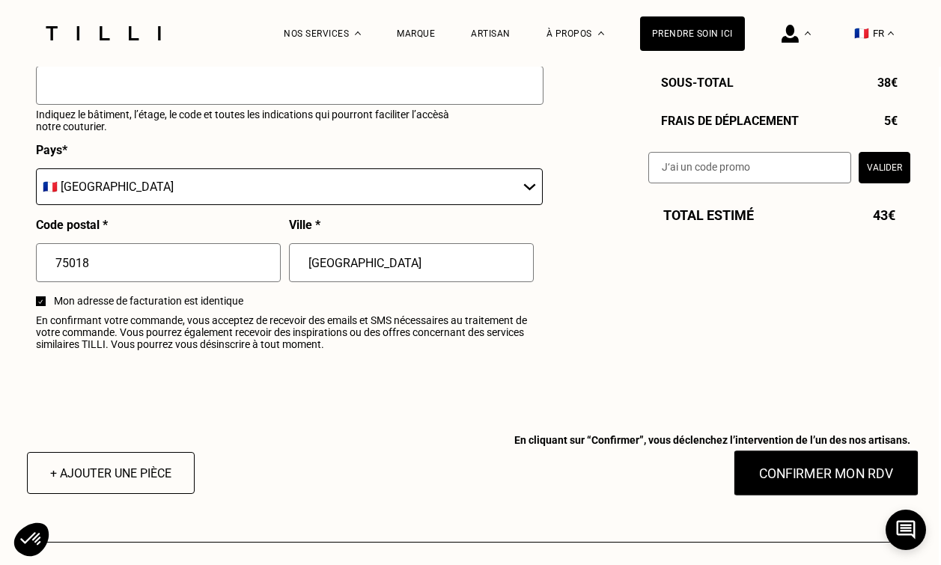
click at [790, 459] on button "Confirmer mon RDV" at bounding box center [826, 473] width 186 height 46
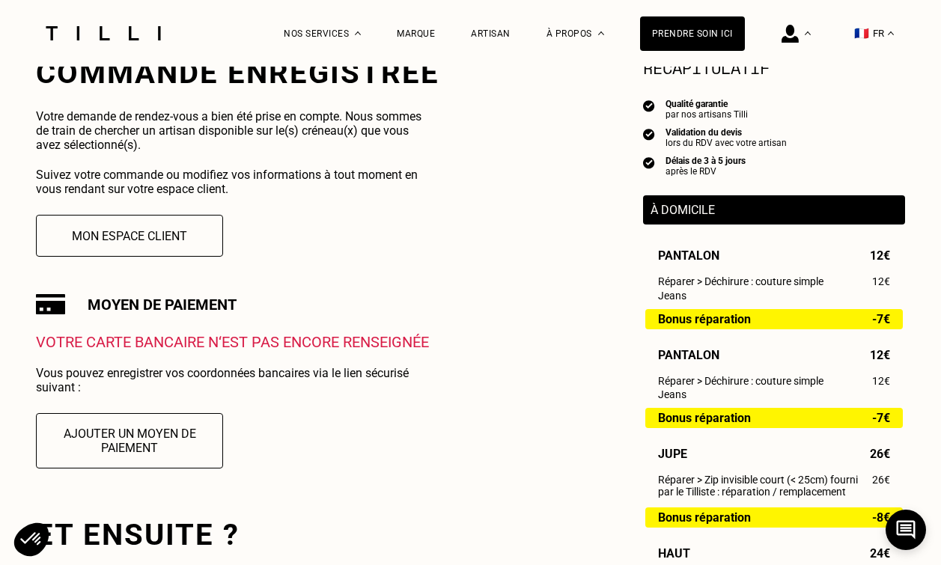
scroll to position [311, 0]
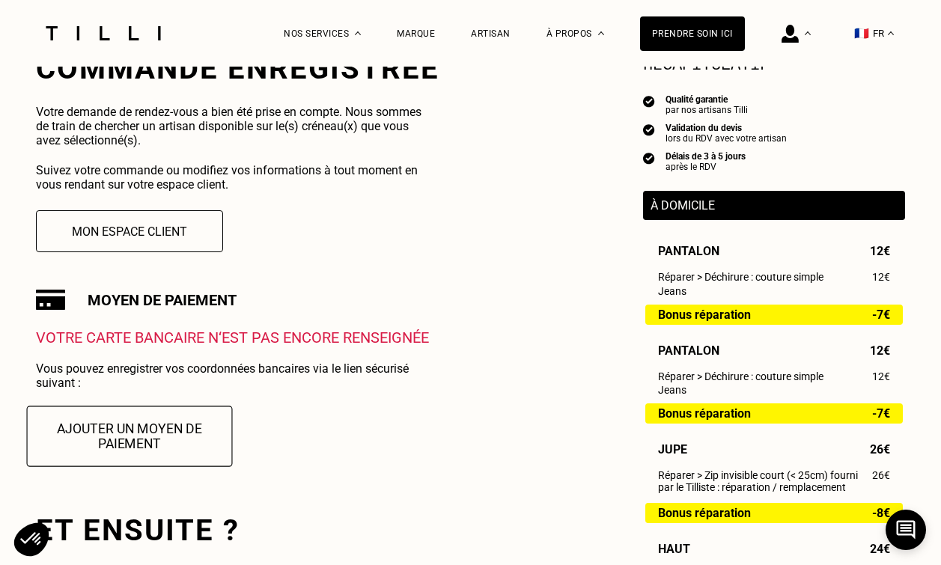
click at [194, 432] on button "Ajouter un moyen de paiement" at bounding box center [130, 436] width 206 height 61
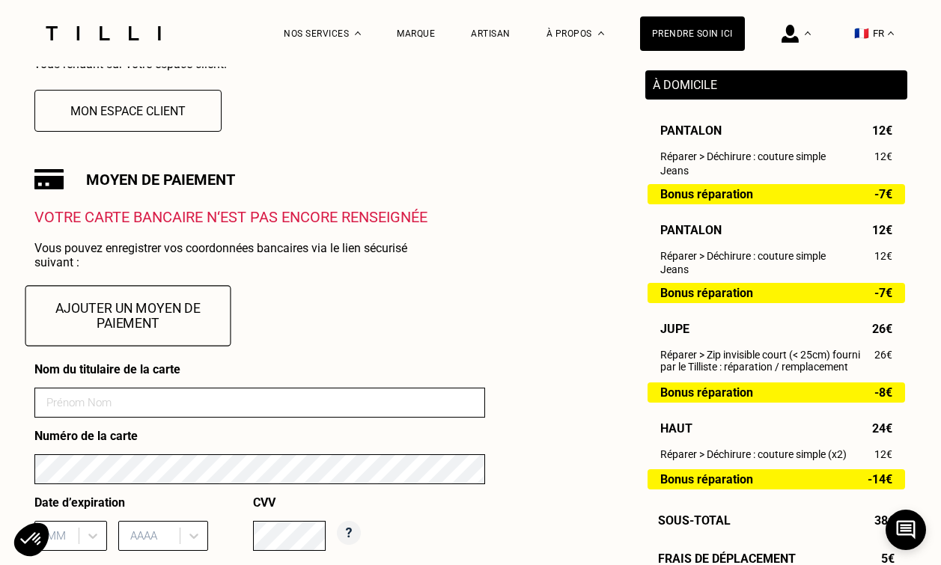
scroll to position [480, 0]
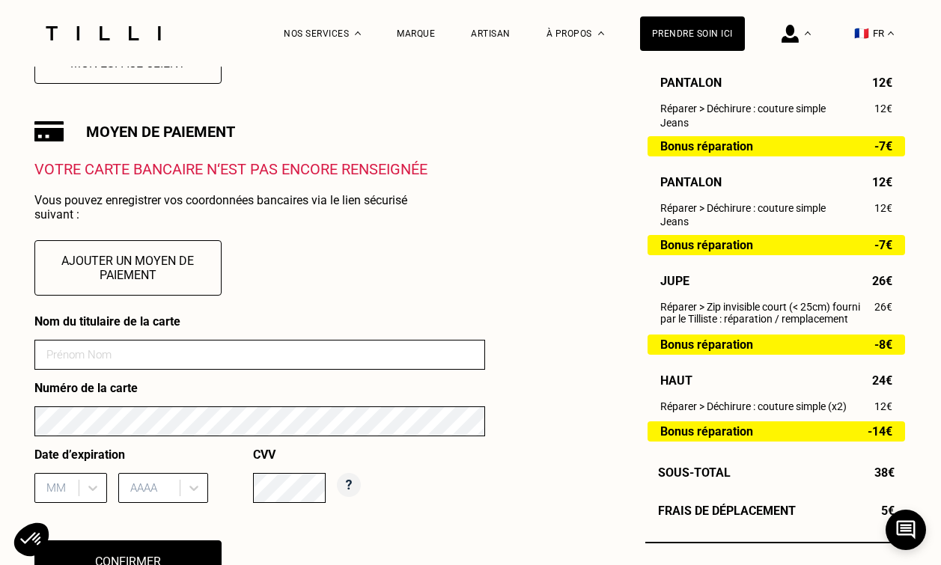
click at [184, 347] on input at bounding box center [259, 355] width 451 height 30
type input "Victoire Pinel"
type input "02"
type input "2028"
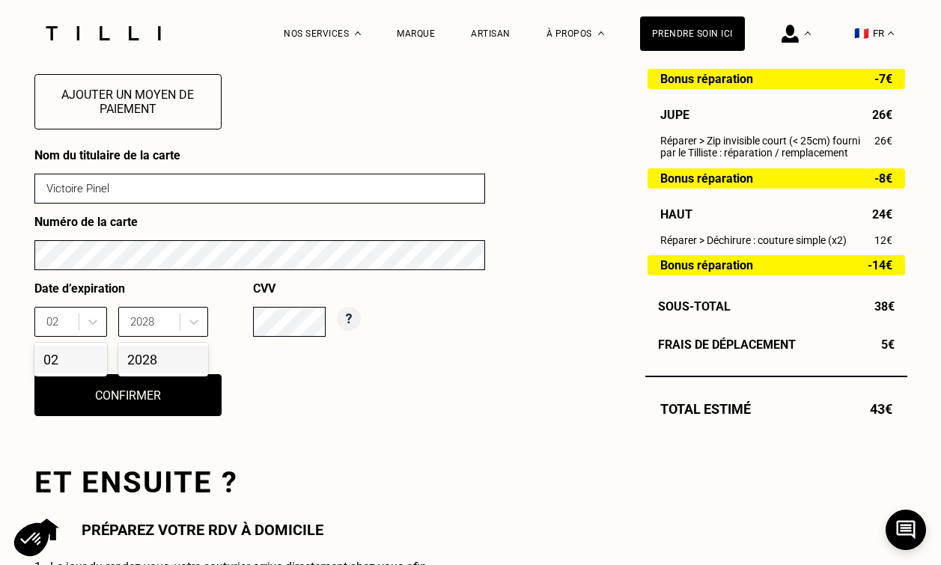
scroll to position [652, 0]
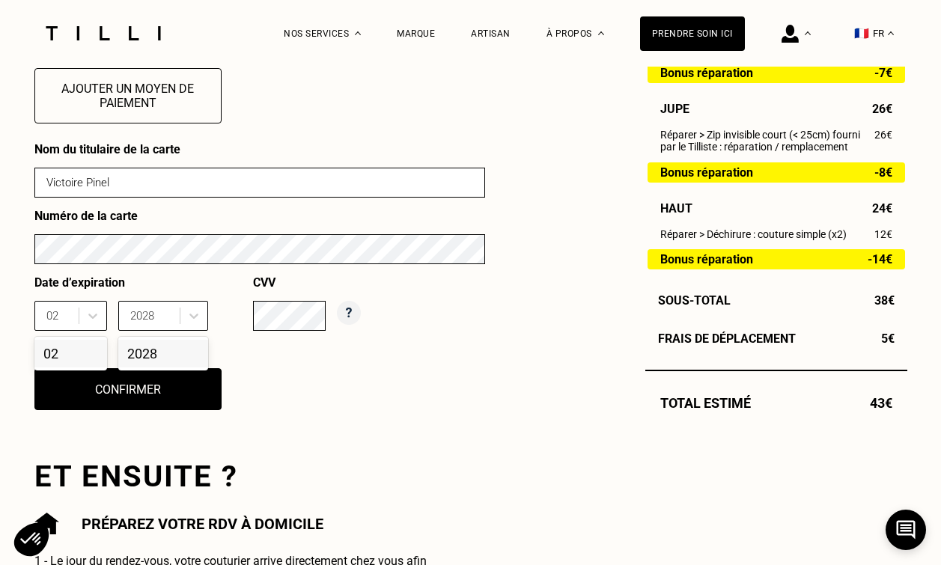
click at [195, 392] on button "Confirmer" at bounding box center [127, 389] width 187 height 42
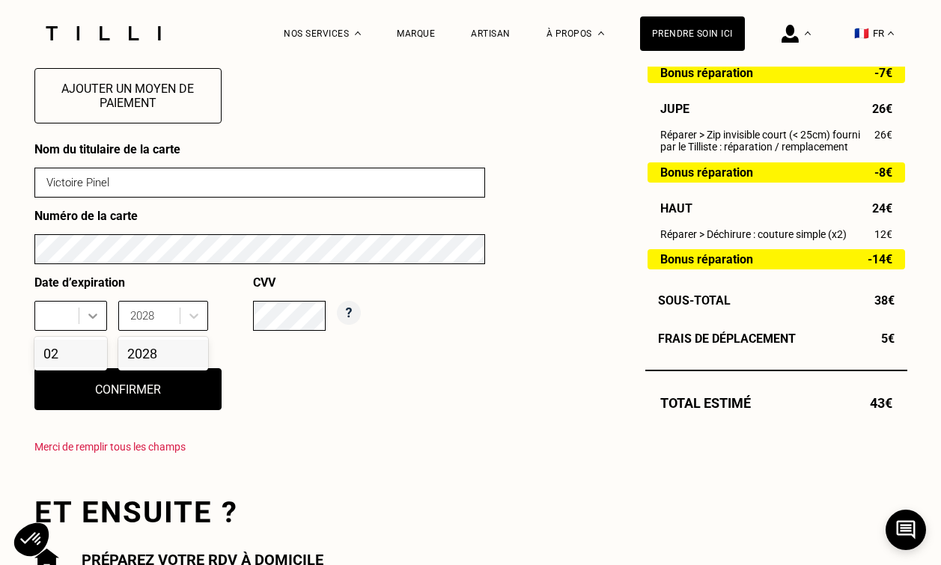
click at [94, 316] on icon at bounding box center [92, 316] width 9 height 5
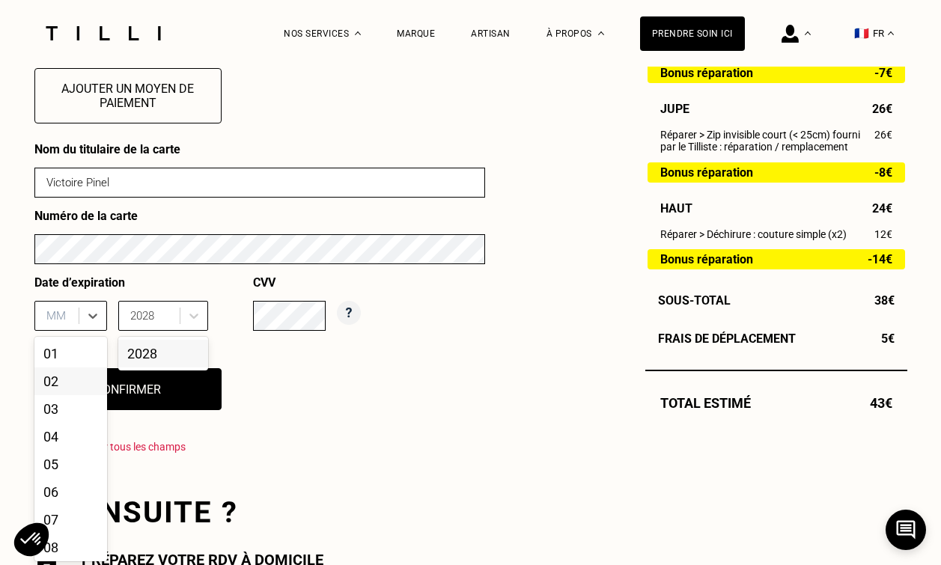
click at [64, 383] on div "02" at bounding box center [70, 382] width 73 height 28
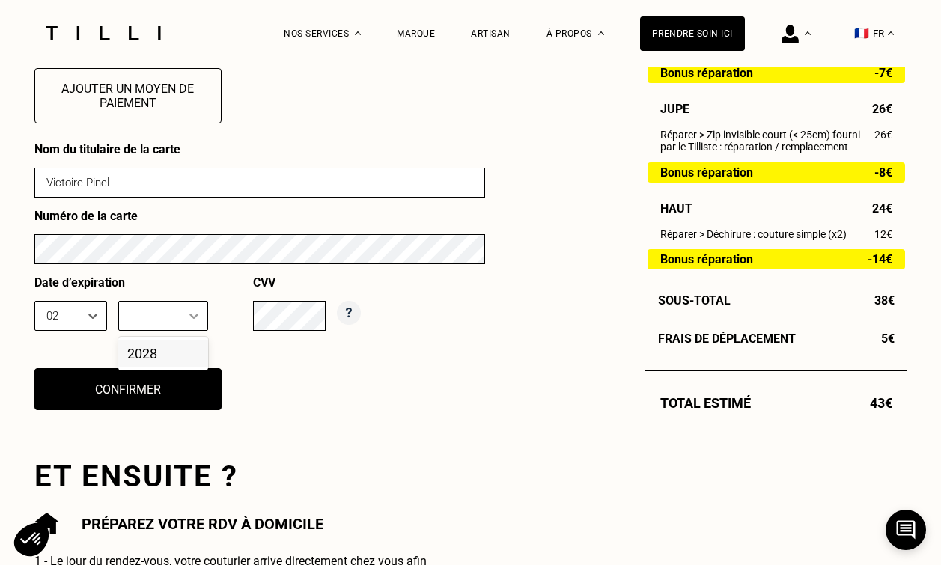
click at [188, 321] on icon at bounding box center [193, 315] width 15 height 15
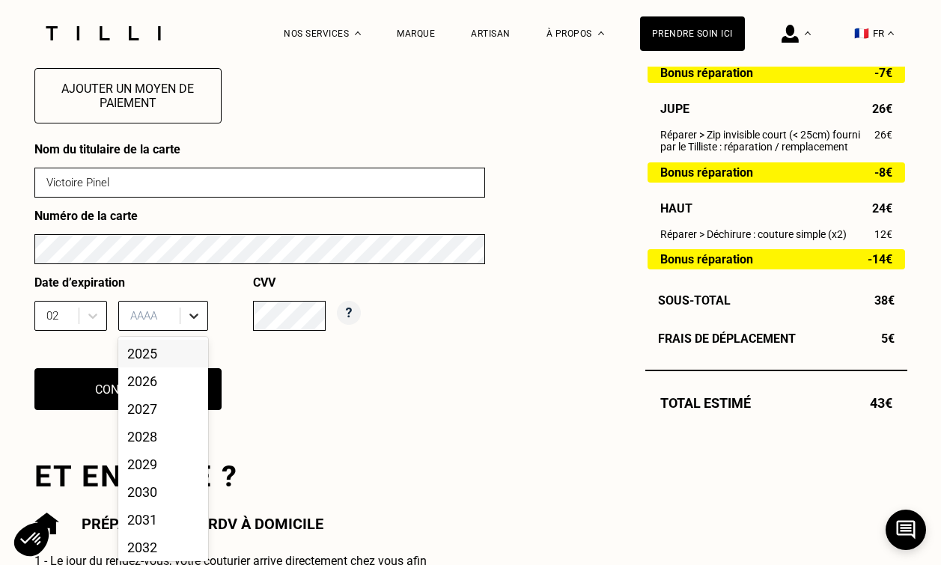
click at [195, 317] on icon at bounding box center [193, 315] width 15 height 15
click at [162, 424] on div "2028" at bounding box center [163, 437] width 90 height 28
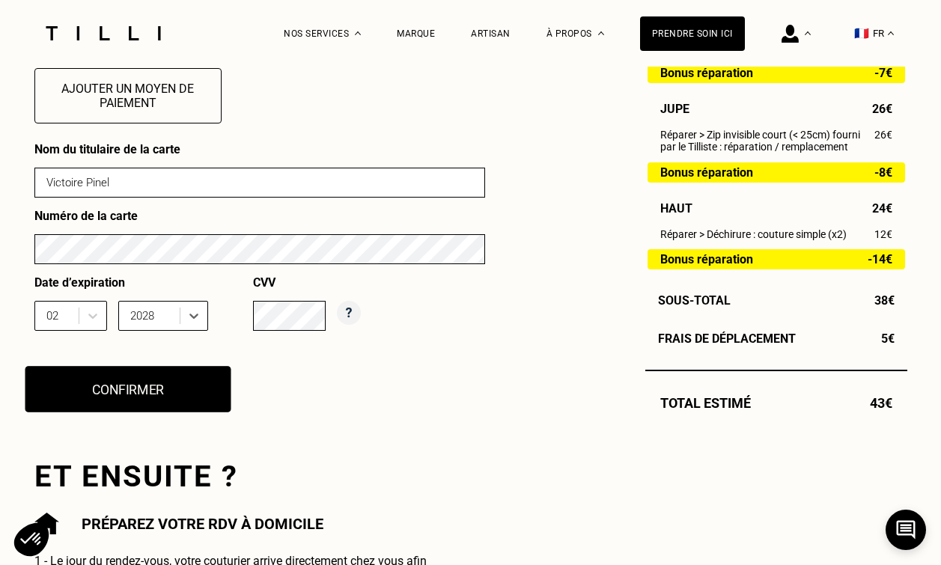
click at [159, 388] on button "Confirmer" at bounding box center [128, 389] width 206 height 46
